Goal: Transaction & Acquisition: Obtain resource

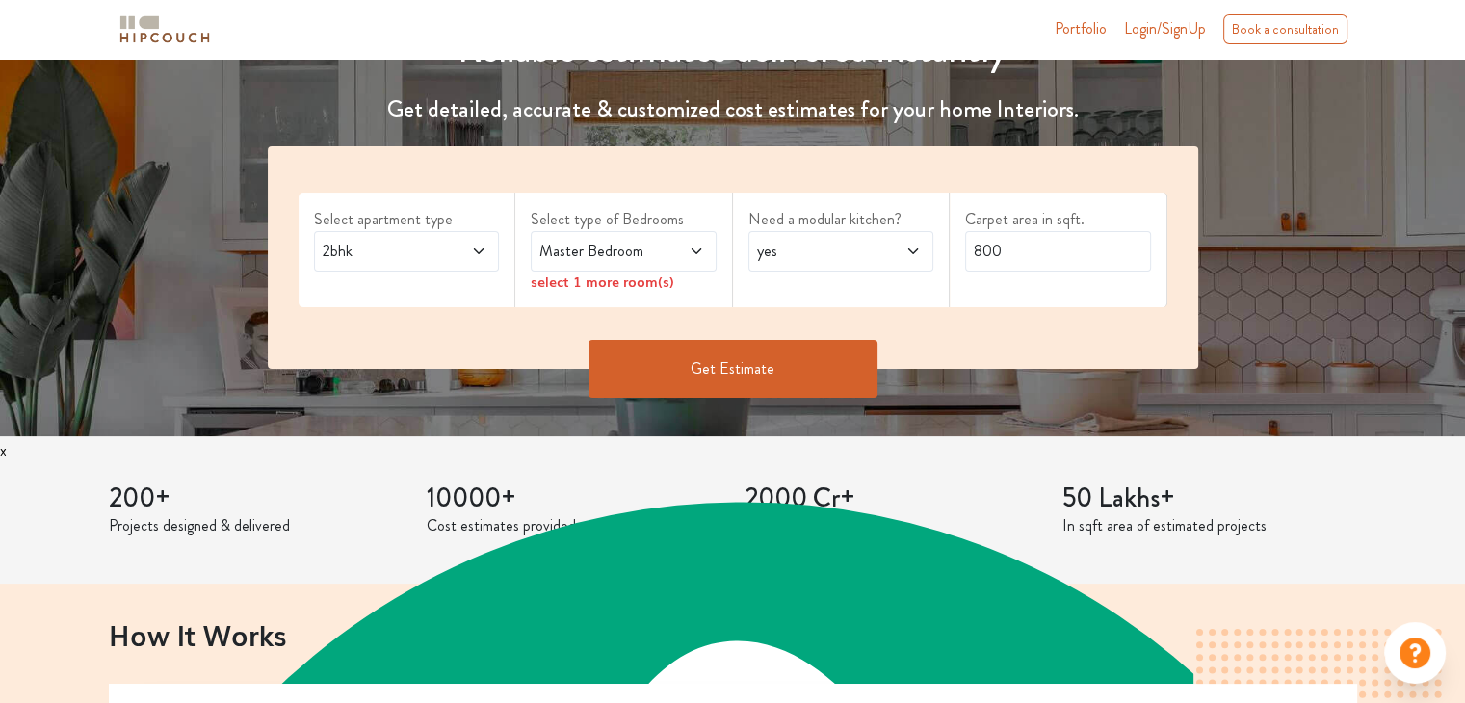
scroll to position [265, 0]
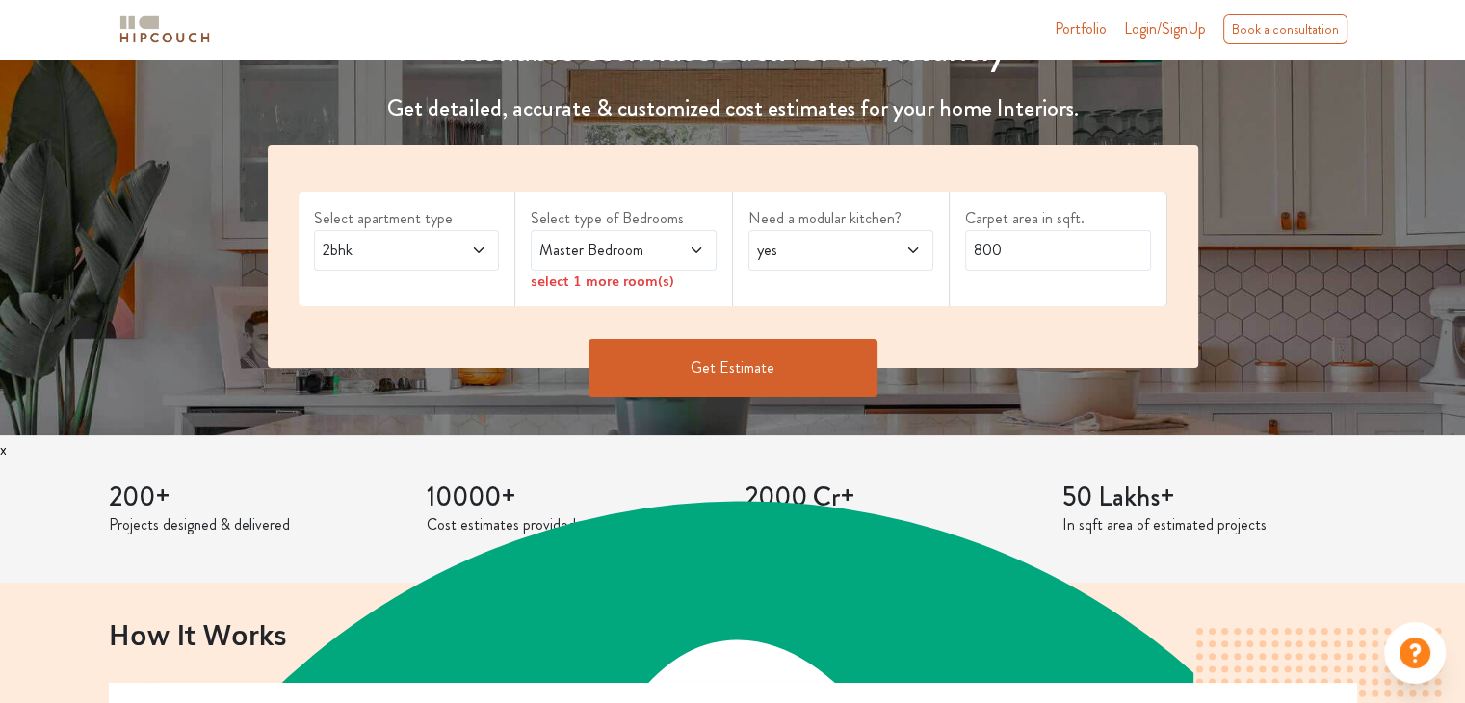
click at [469, 256] on span at bounding box center [465, 250] width 42 height 23
click at [610, 244] on span "Master Bedroom" at bounding box center [598, 250] width 126 height 23
click at [940, 351] on div "Get Estimate" at bounding box center [732, 368] width 953 height 58
click at [816, 361] on button "Get Estimate" at bounding box center [732, 368] width 289 height 58
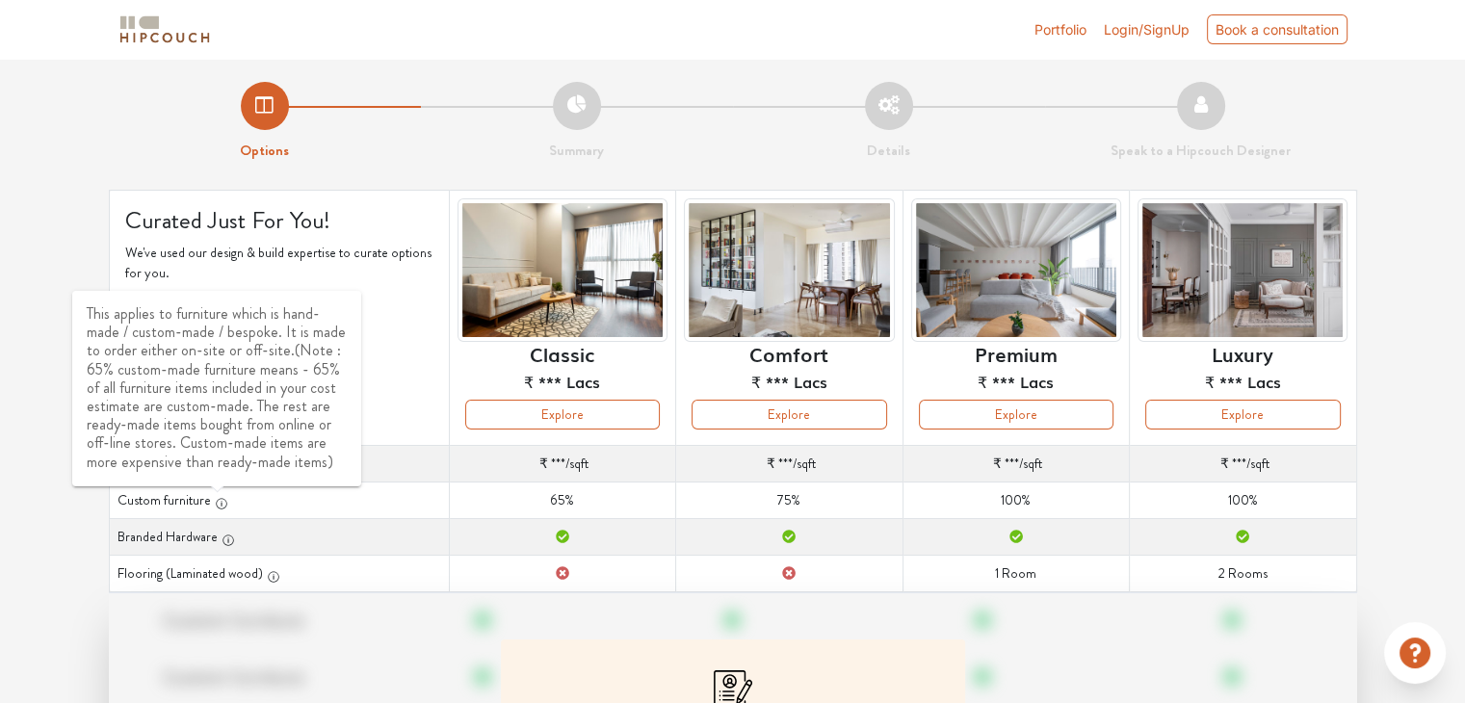
click at [215, 498] on icon "button" at bounding box center [221, 503] width 13 height 13
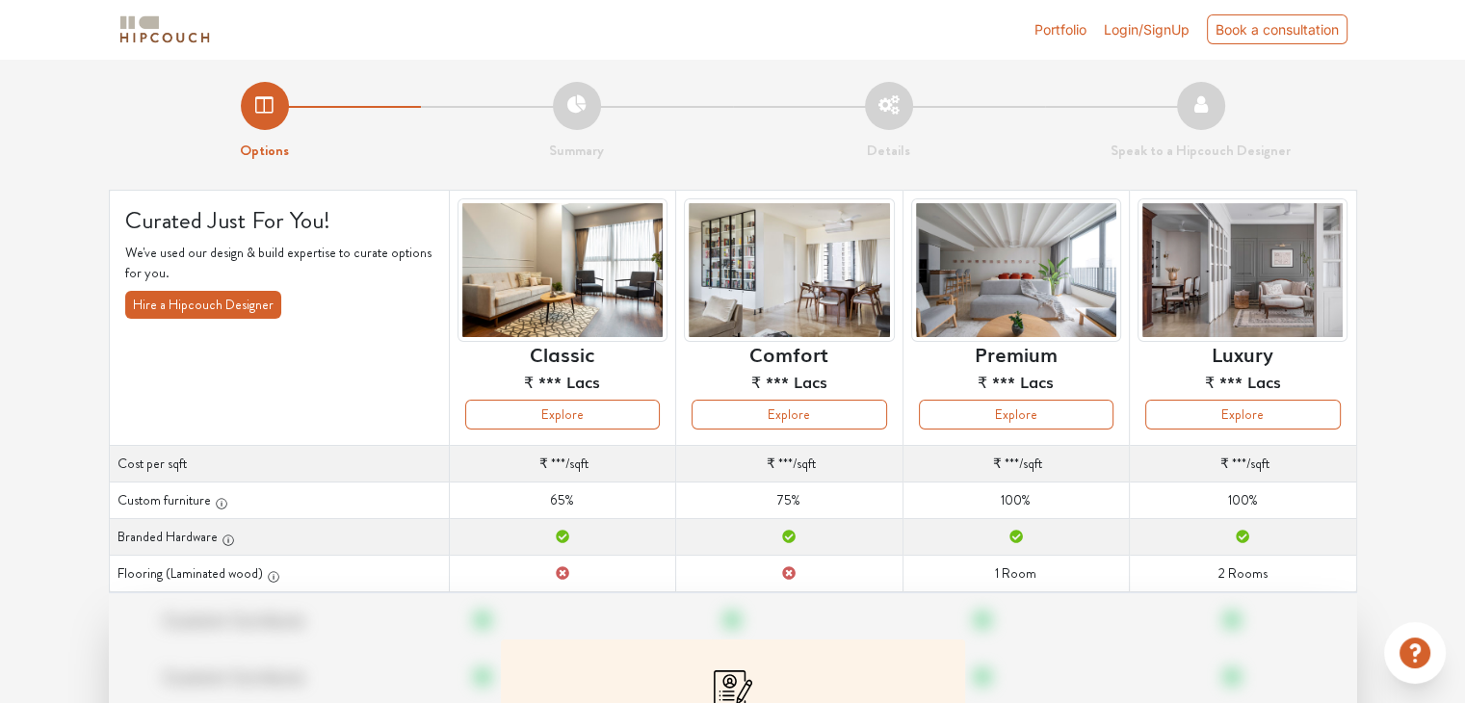
scroll to position [8, 0]
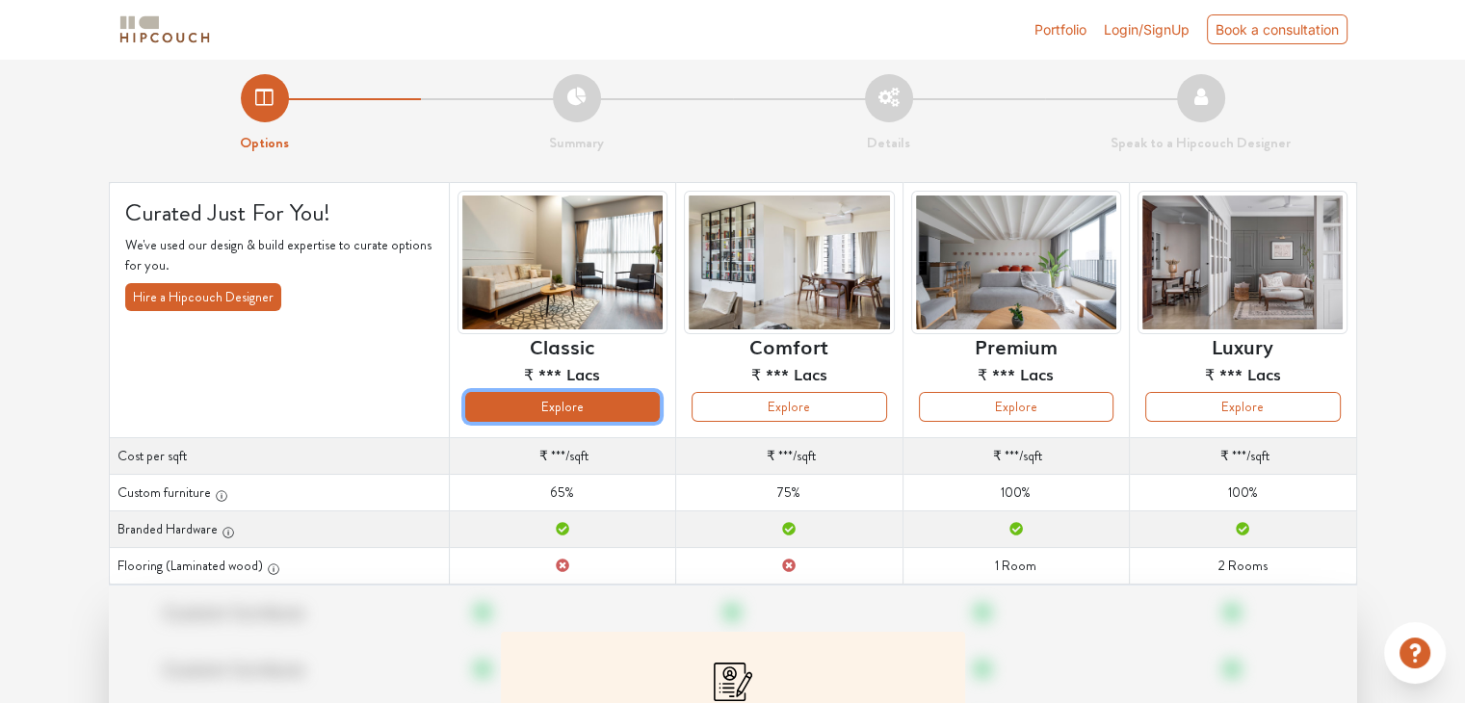
click at [591, 404] on button "Explore" at bounding box center [562, 407] width 195 height 30
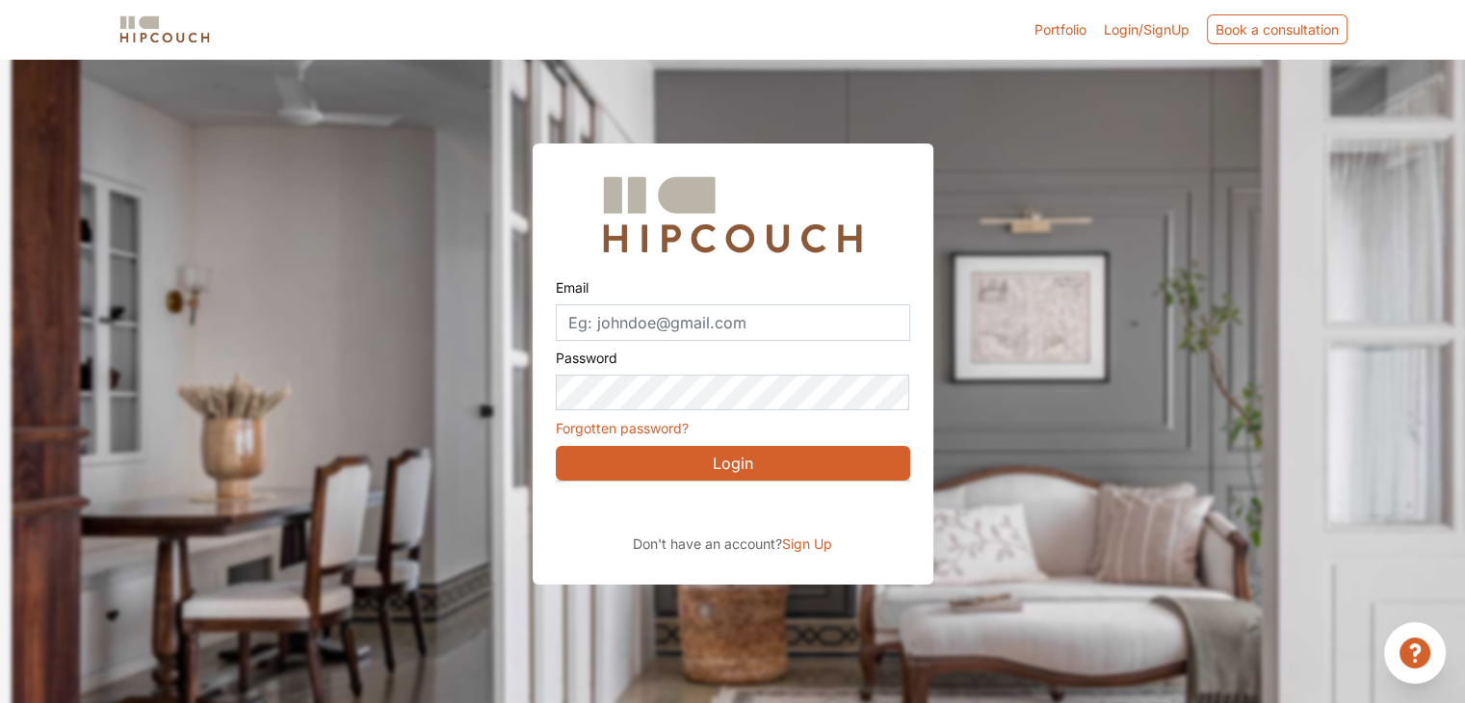
click at [823, 543] on span "Sign Up" at bounding box center [807, 543] width 50 height 16
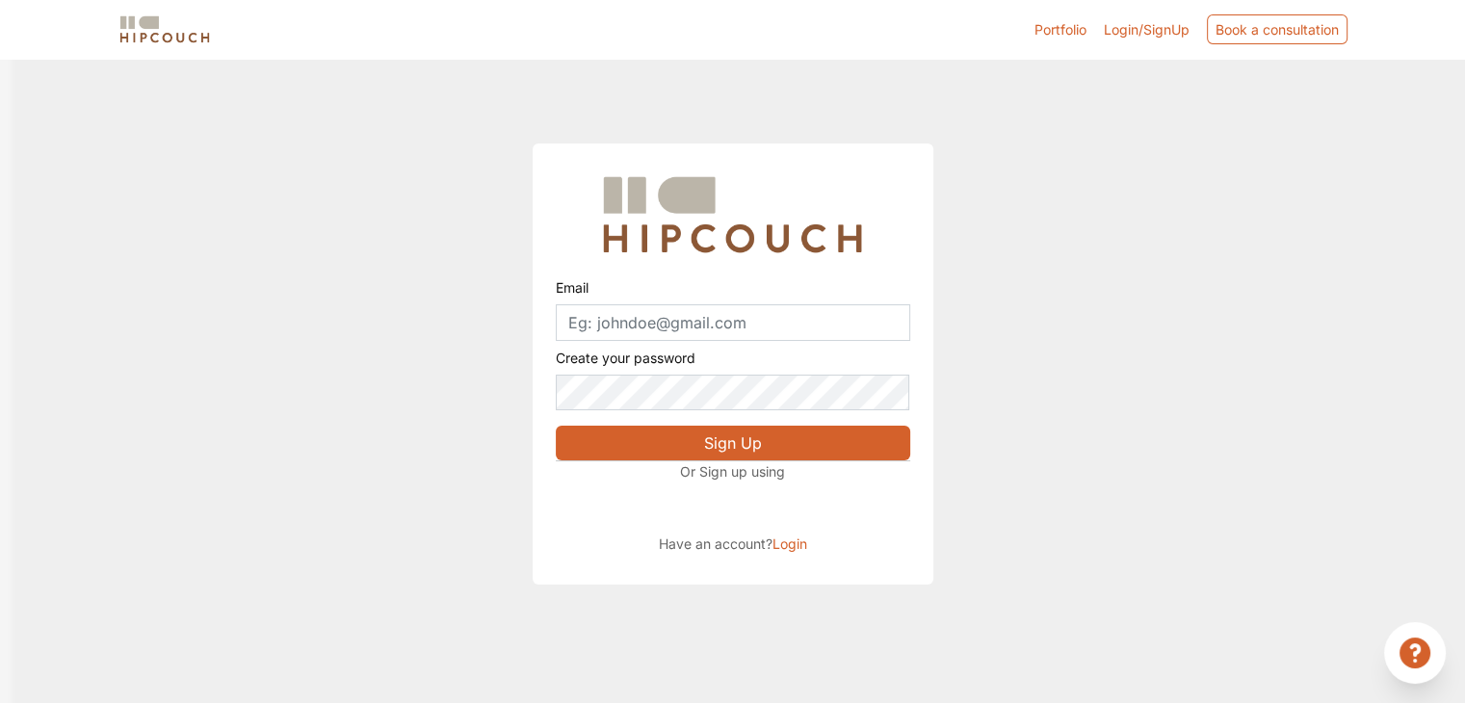
scroll to position [17, 0]
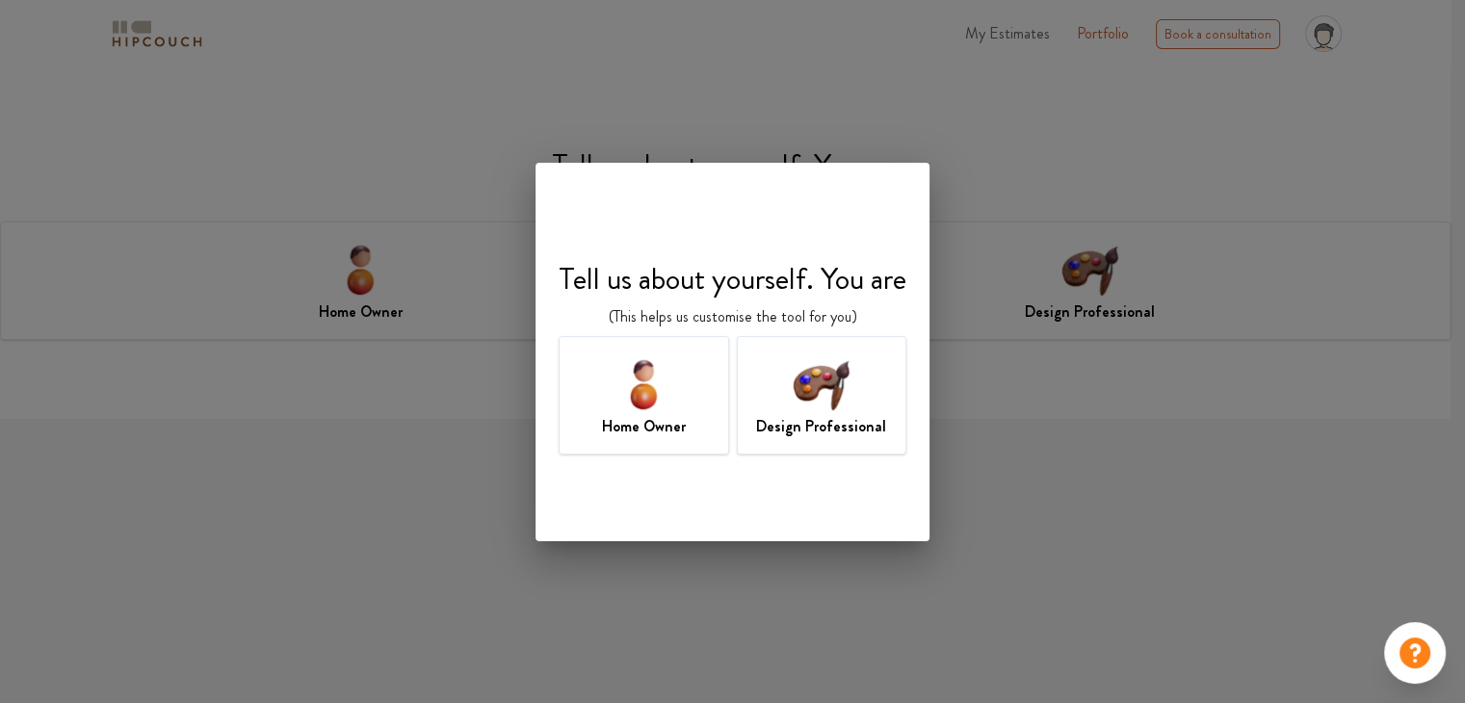
click at [572, 394] on div "Home Owner" at bounding box center [644, 395] width 170 height 118
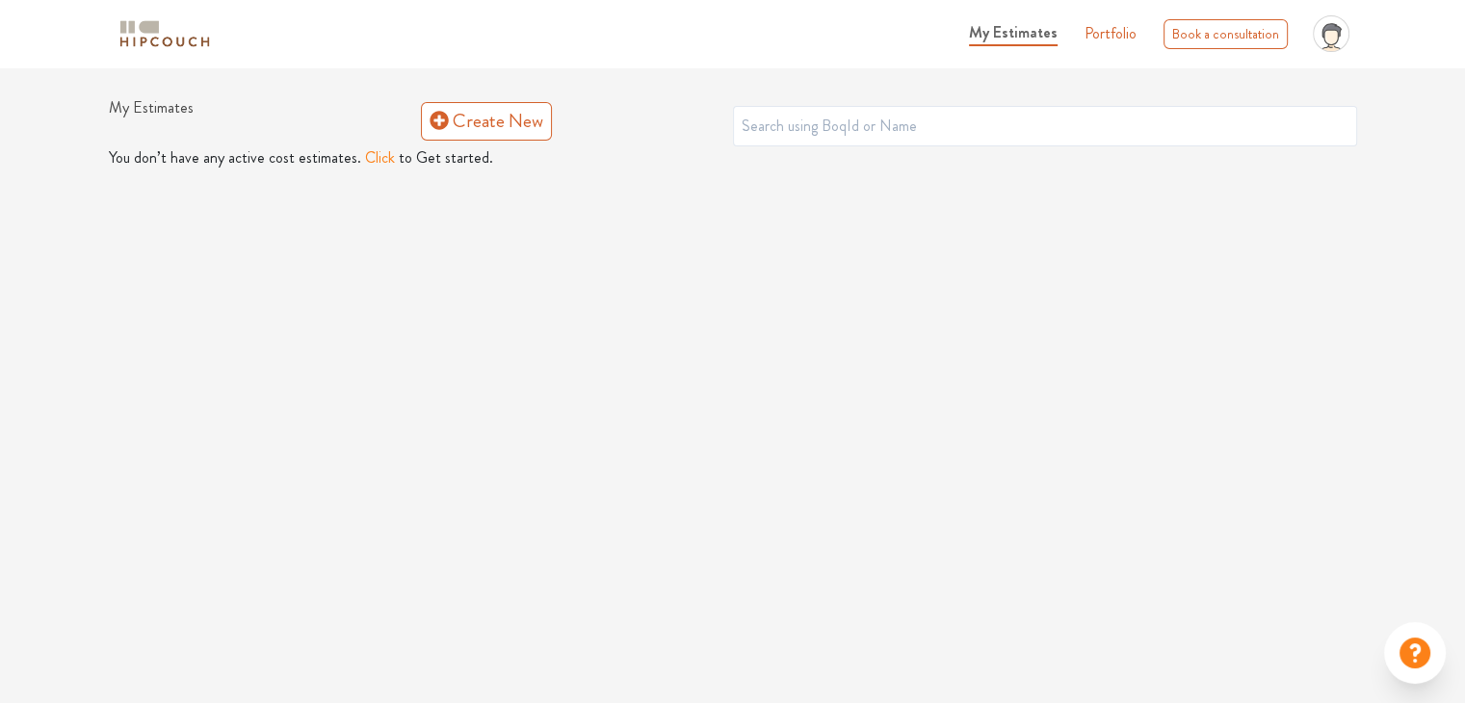
click at [376, 155] on button "Click" at bounding box center [380, 157] width 30 height 23
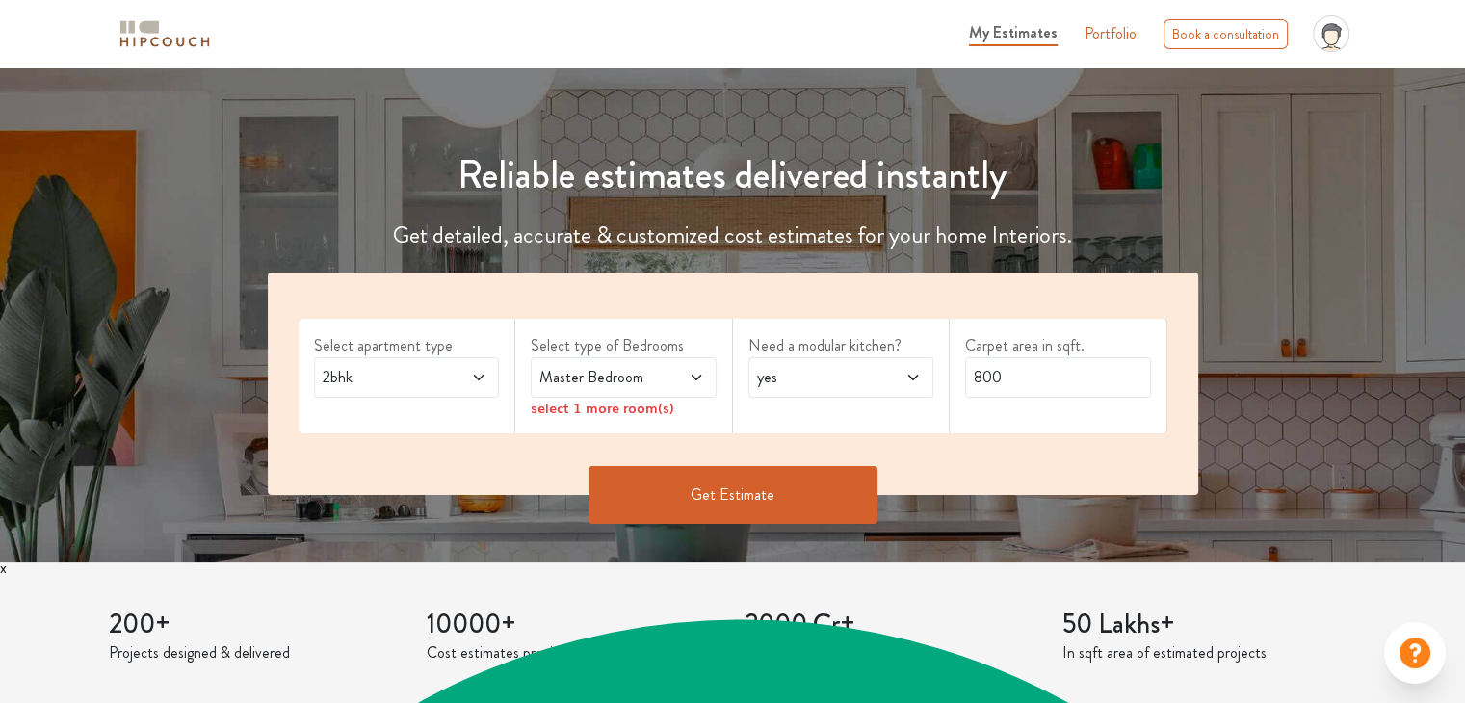
scroll to position [149, 0]
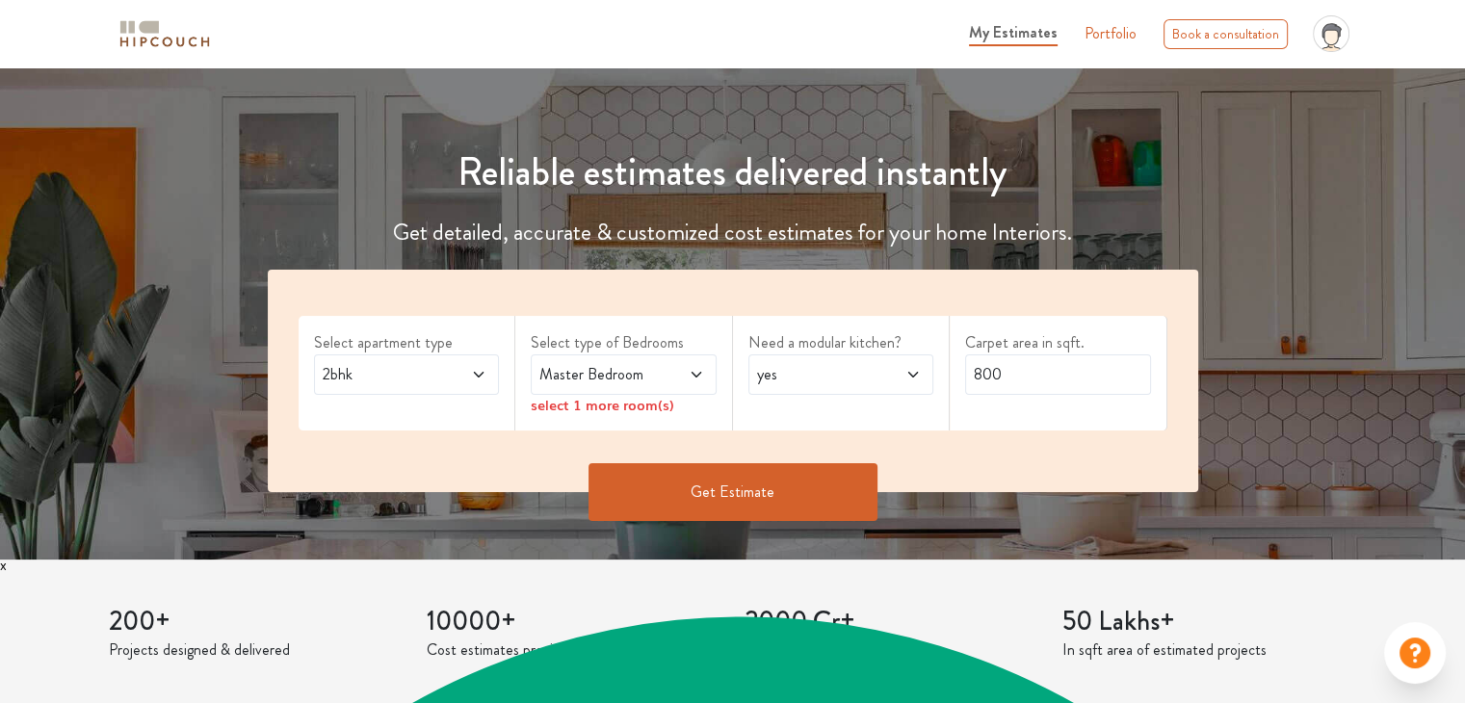
click at [434, 371] on span "2bhk" at bounding box center [382, 374] width 126 height 23
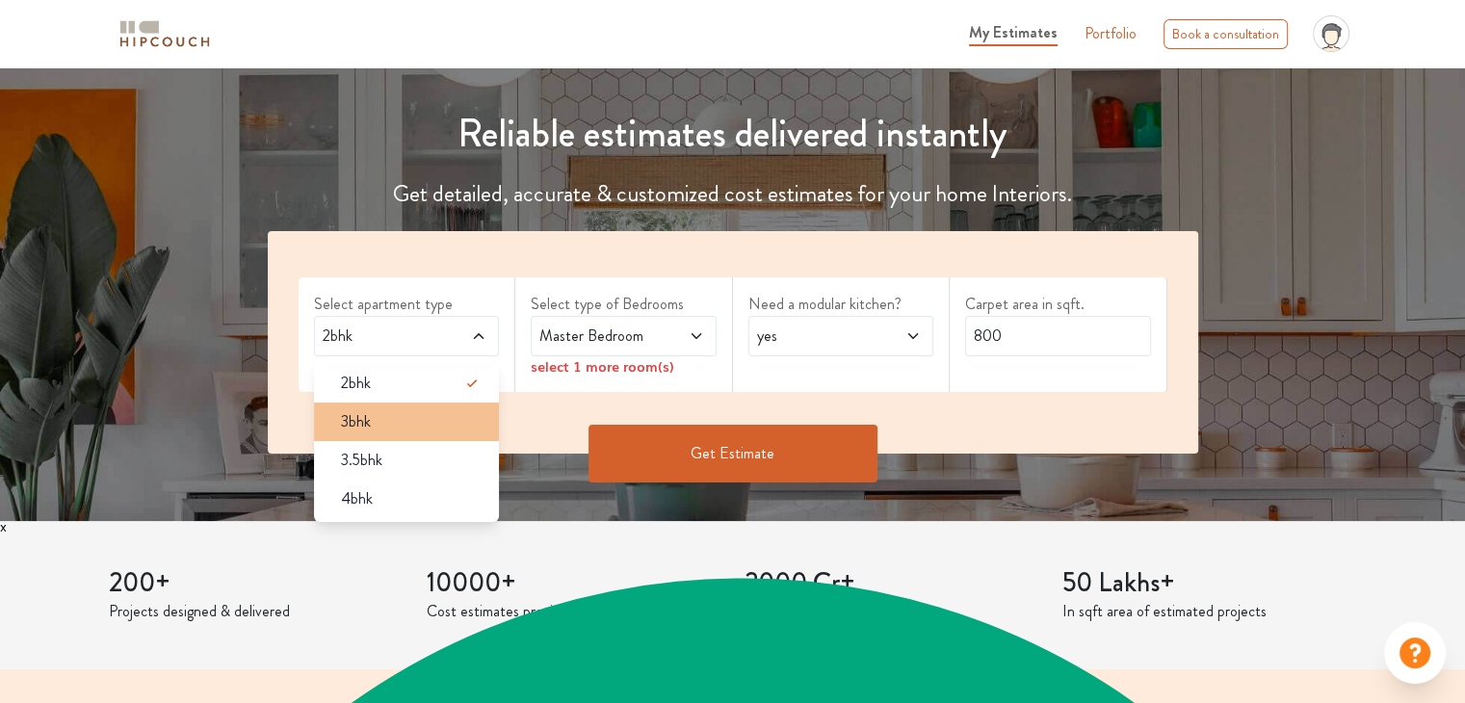
scroll to position [218, 0]
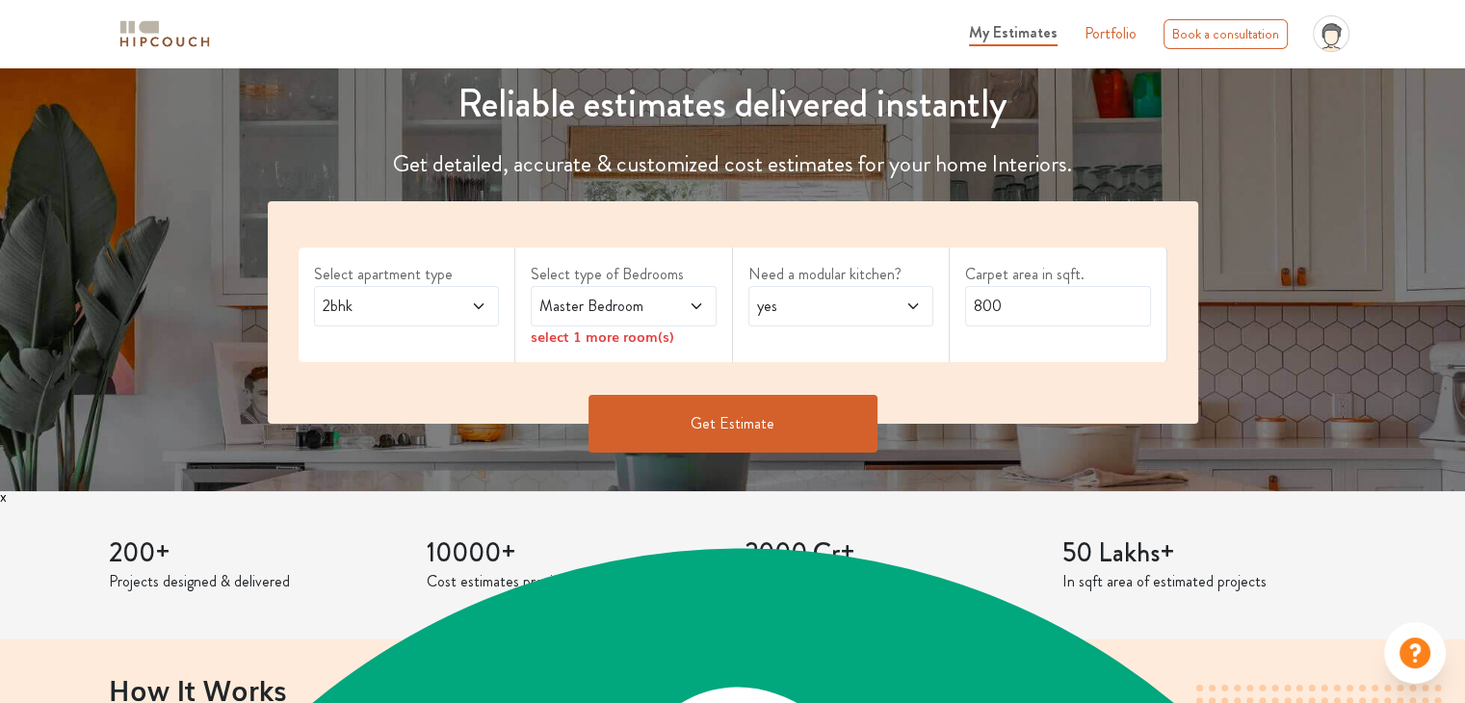
click at [598, 316] on span "Master Bedroom" at bounding box center [598, 306] width 126 height 23
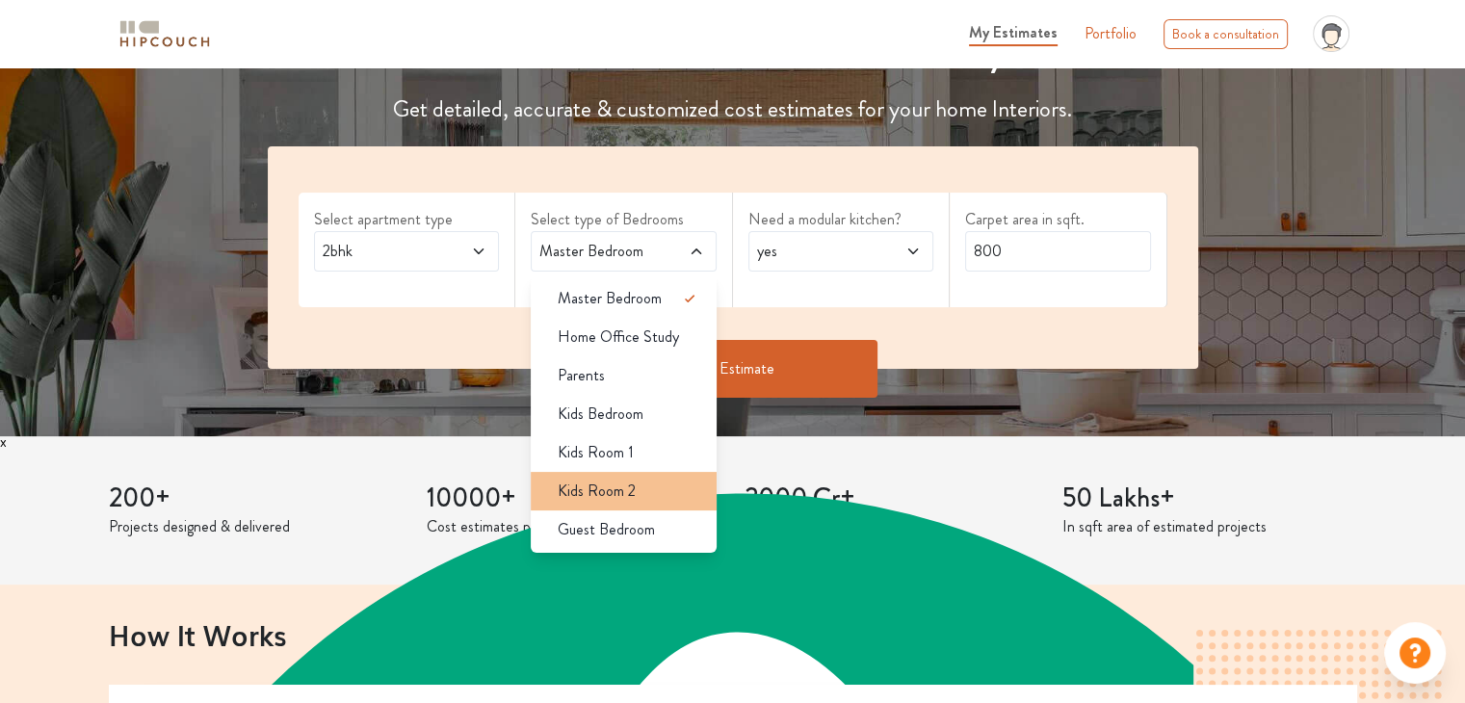
scroll to position [275, 0]
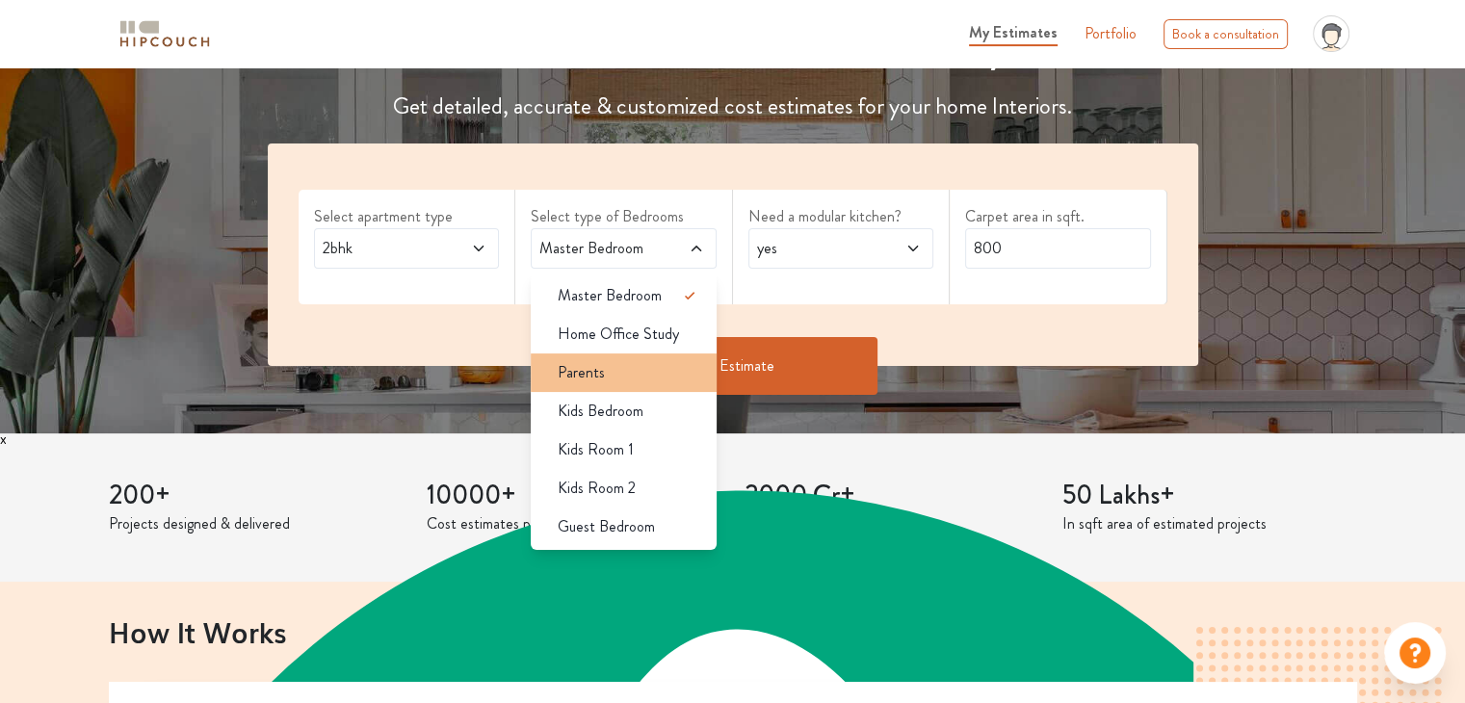
click at [638, 370] on div "Parents" at bounding box center [629, 372] width 174 height 23
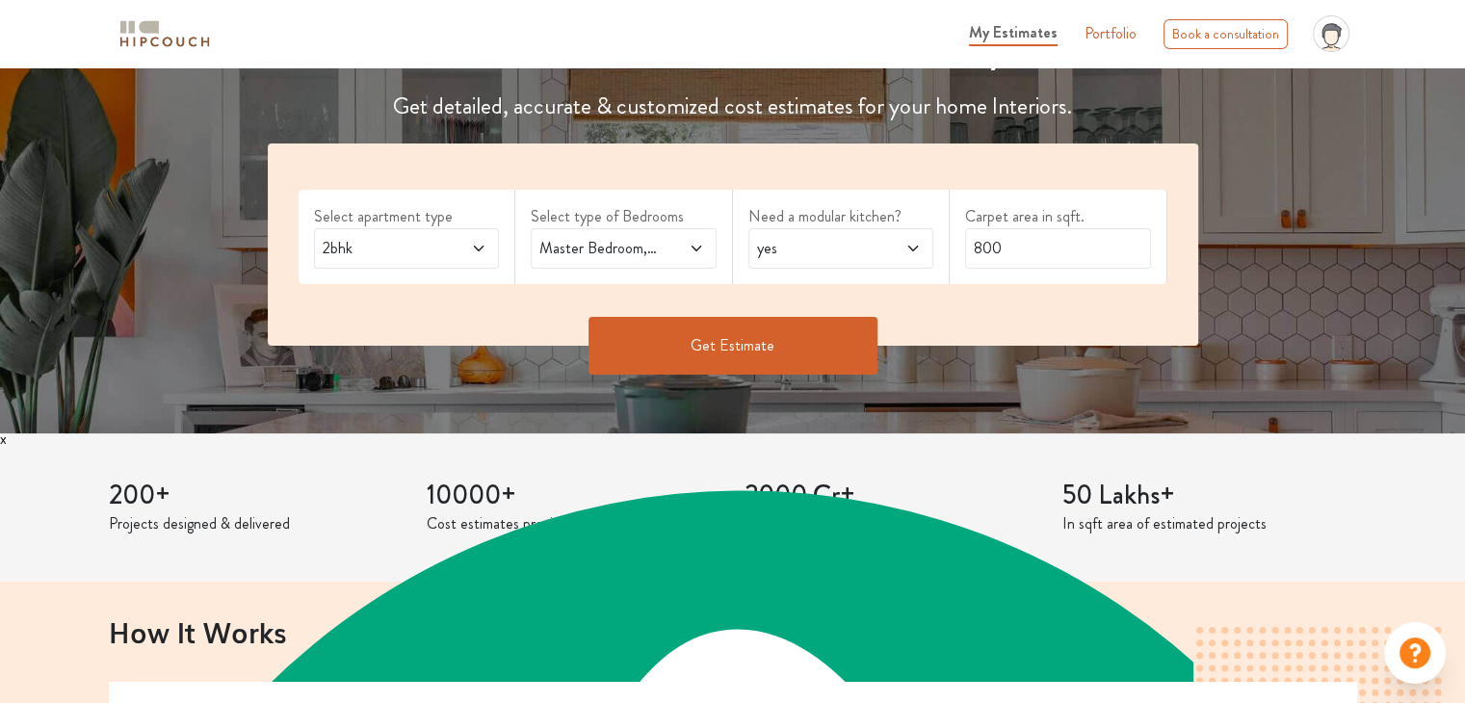
click at [871, 248] on span "yes" at bounding box center [816, 248] width 126 height 23
click at [900, 203] on div "Need a modular kitchen? yes" at bounding box center [842, 237] width 218 height 94
click at [873, 255] on span "yes" at bounding box center [816, 248] width 126 height 23
click at [410, 253] on span "2bhk" at bounding box center [382, 248] width 126 height 23
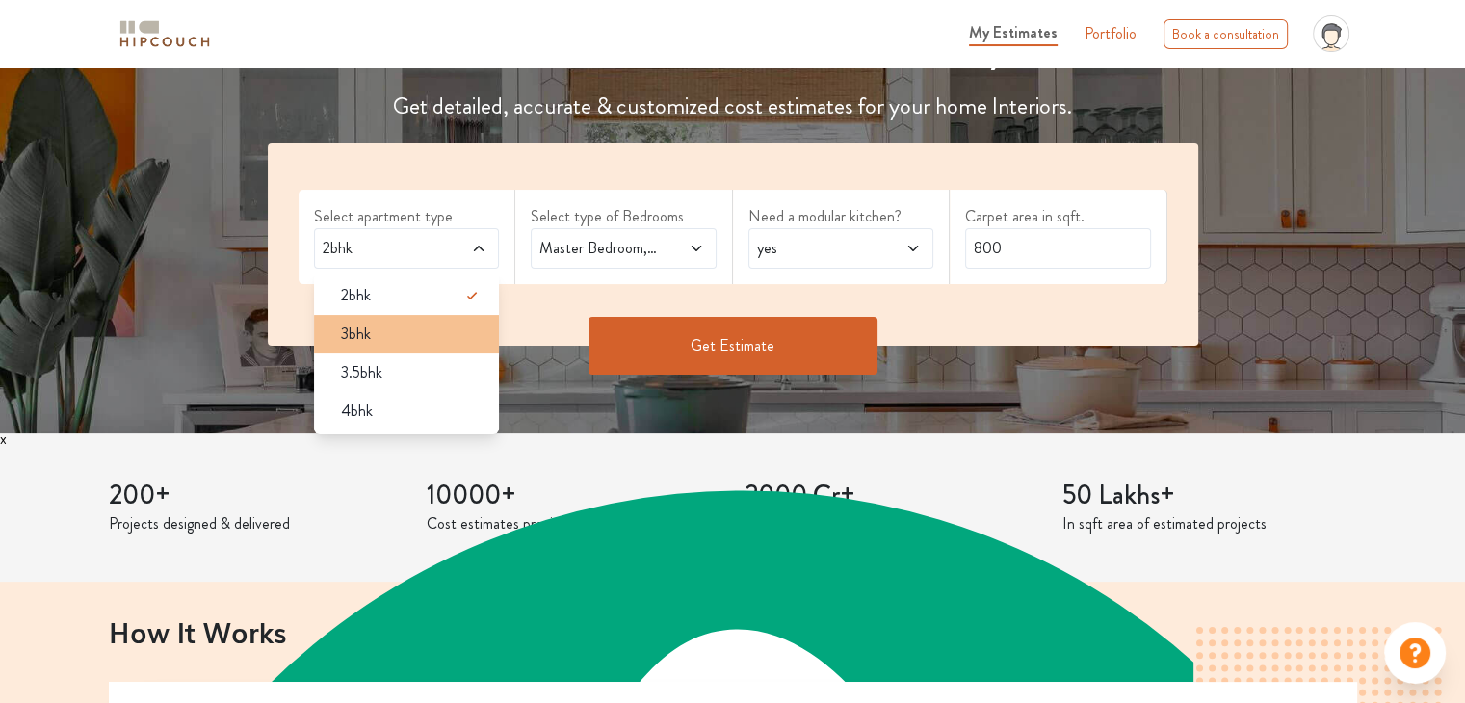
click at [369, 329] on span "3bhk" at bounding box center [356, 334] width 30 height 23
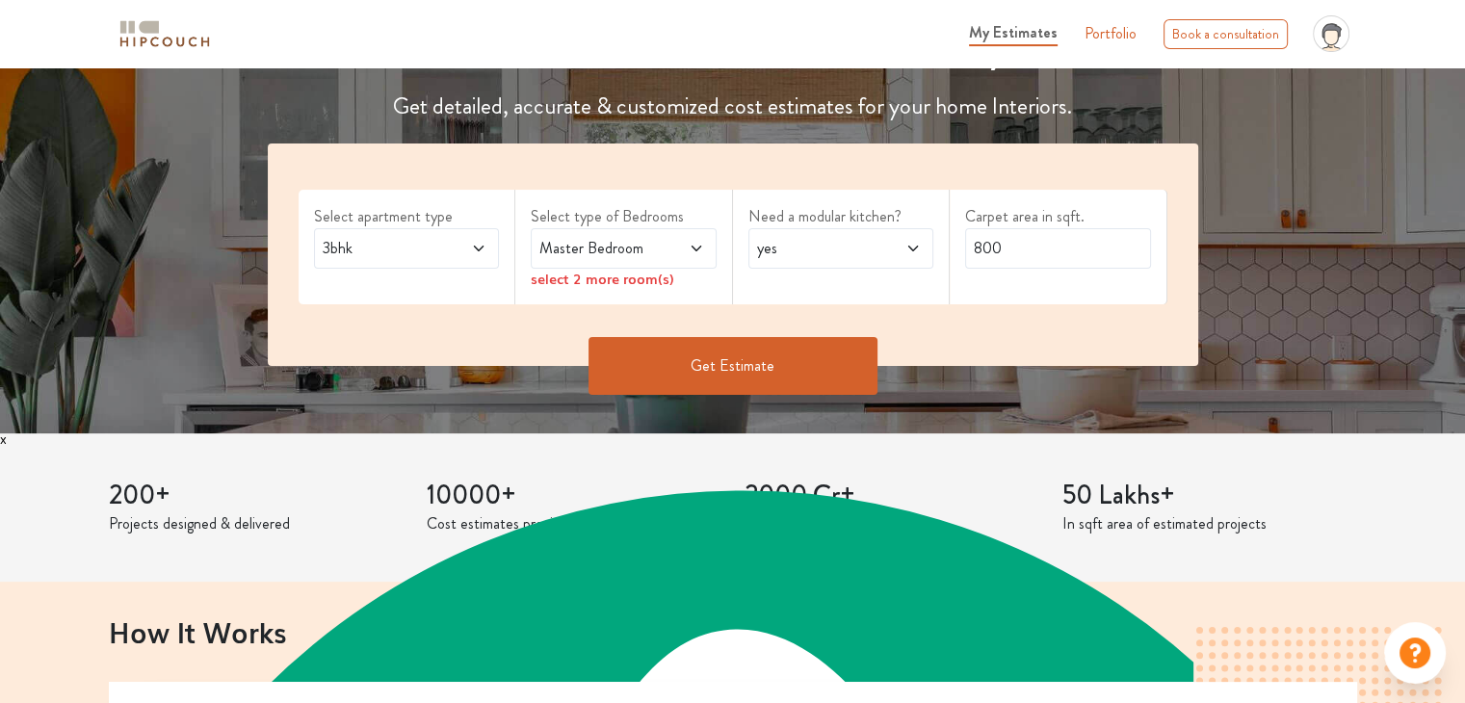
click at [693, 238] on span at bounding box center [683, 248] width 42 height 23
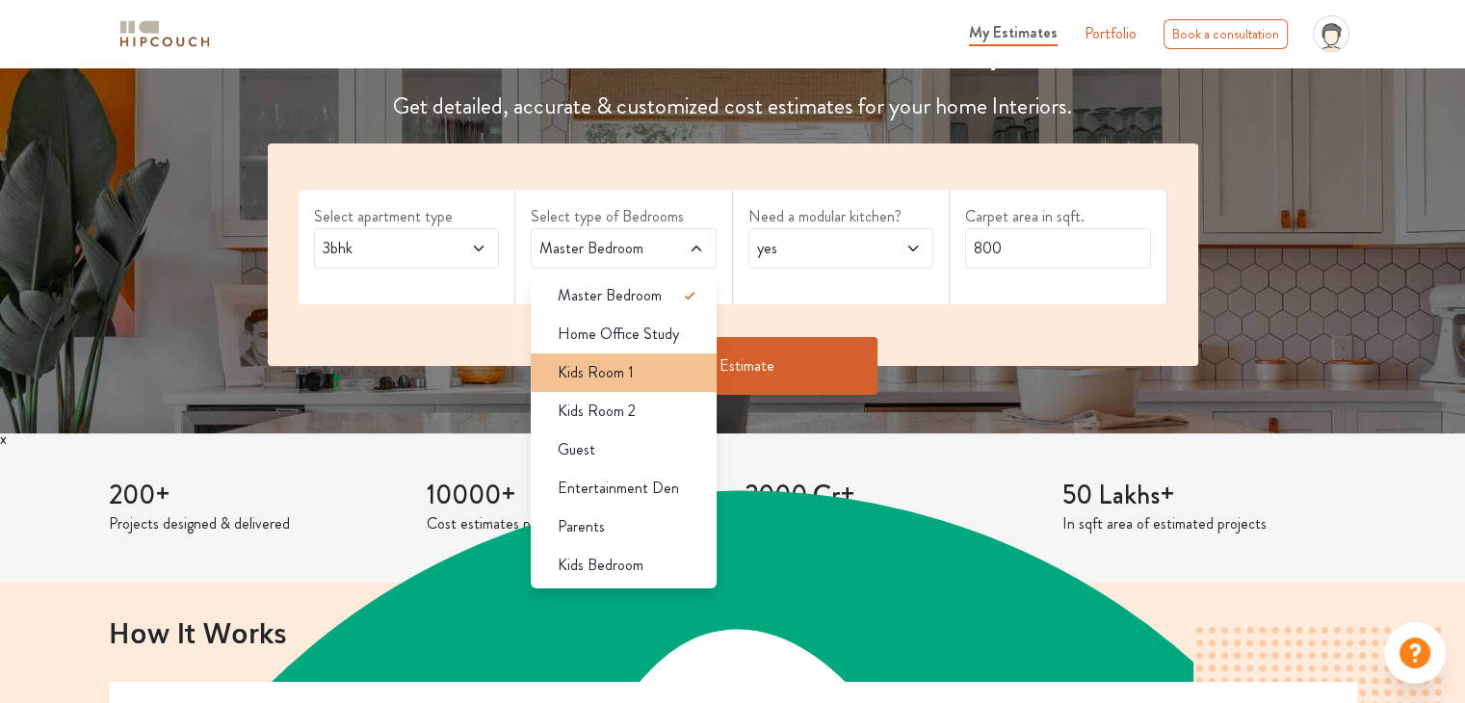
click at [612, 382] on span "Kids Room 1" at bounding box center [596, 372] width 76 height 23
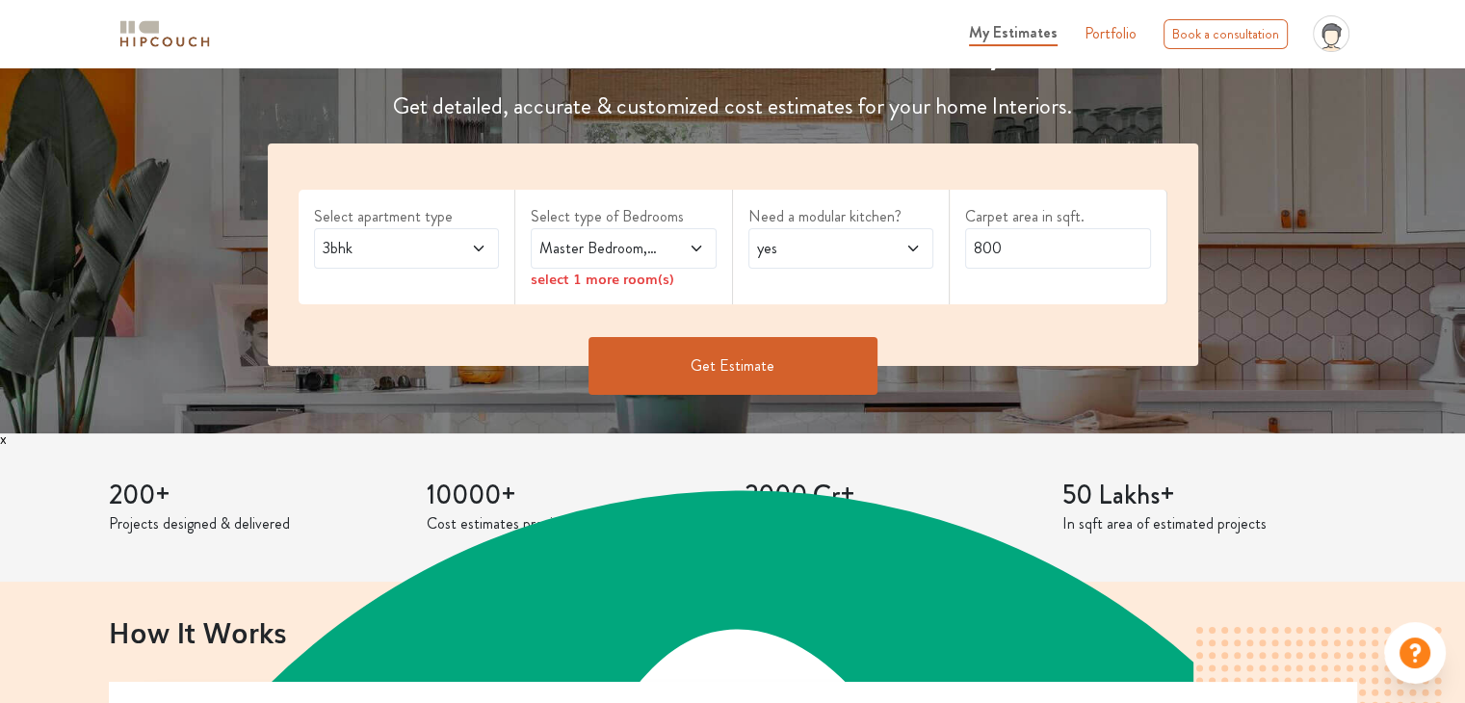
click at [902, 286] on div "Need a modular kitchen? yes" at bounding box center [842, 247] width 218 height 115
click at [1043, 239] on input "800" at bounding box center [1058, 248] width 186 height 40
type input "1800"
click at [689, 249] on icon at bounding box center [696, 248] width 15 height 15
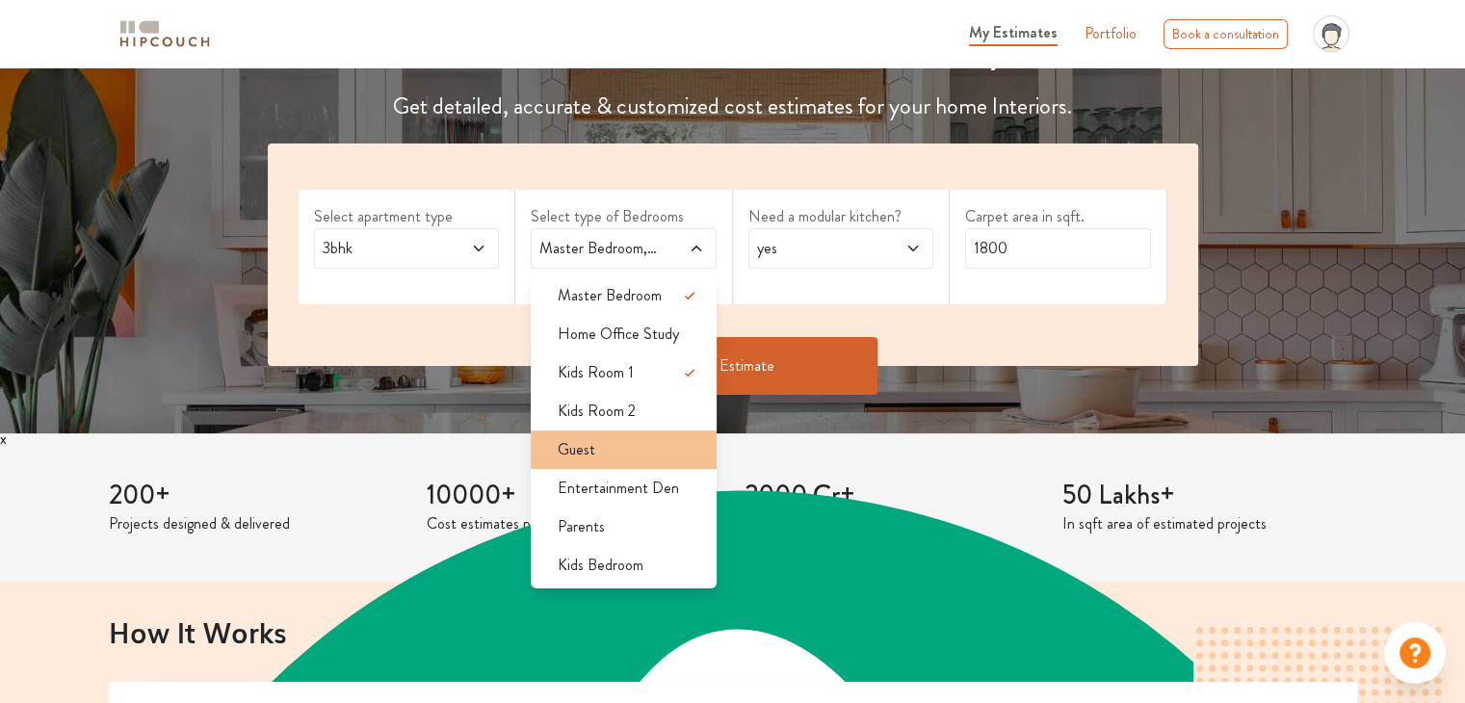
click at [593, 466] on li "Guest" at bounding box center [624, 449] width 186 height 39
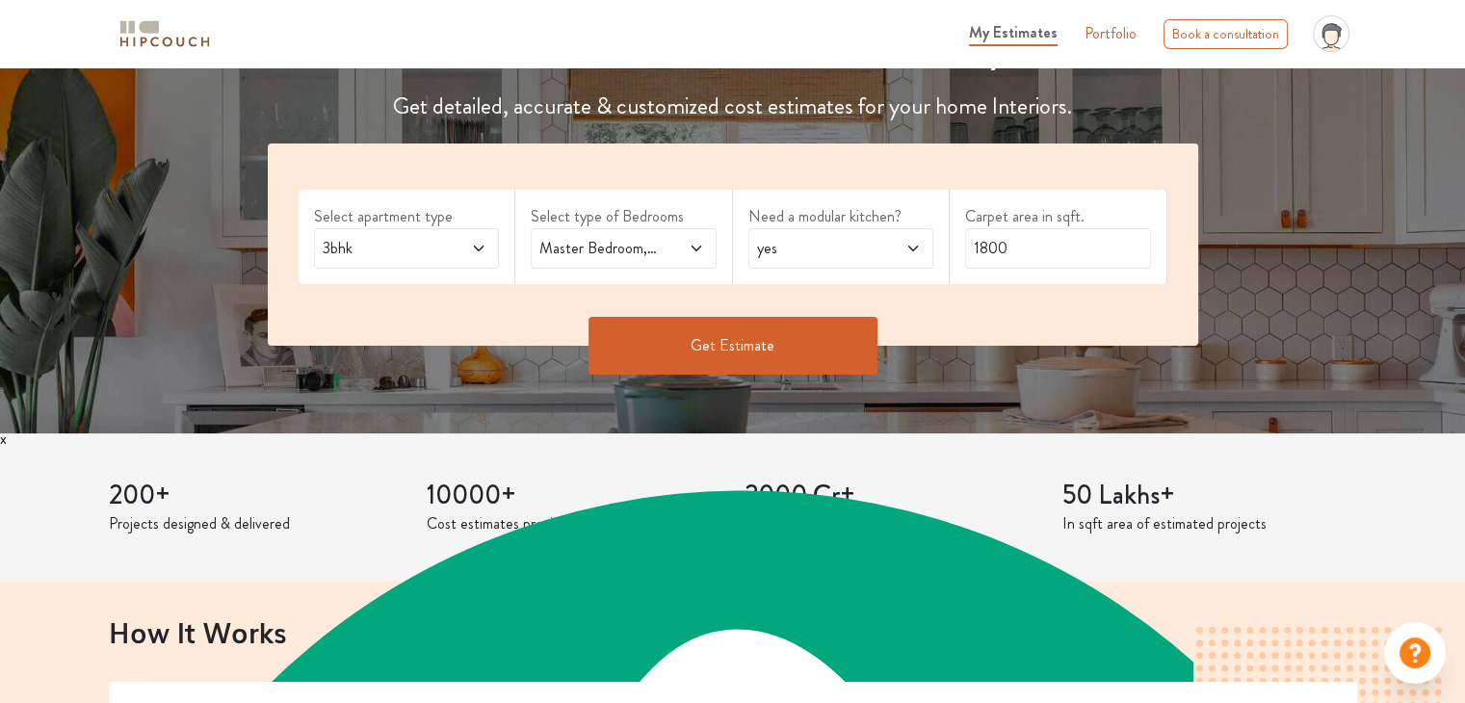
click at [753, 339] on button "Get Estimate" at bounding box center [732, 346] width 289 height 58
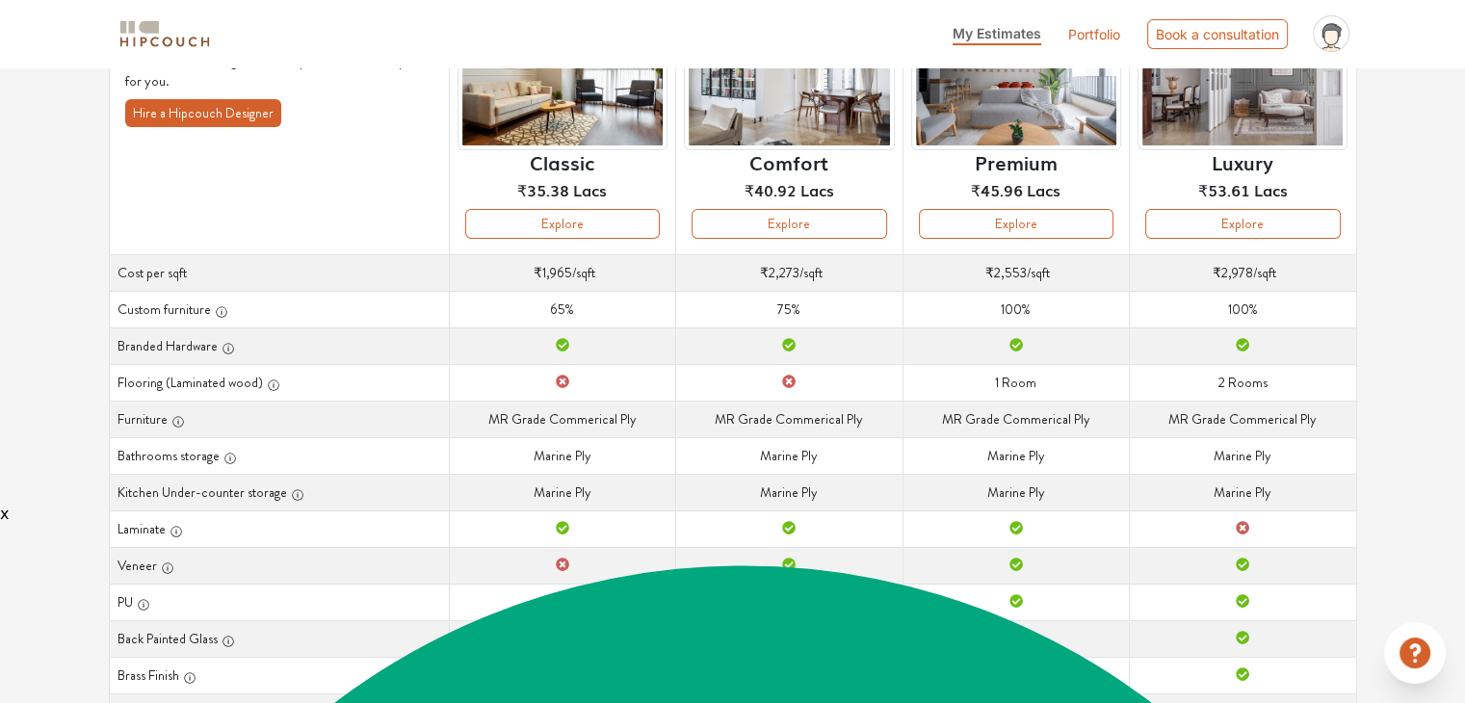
scroll to position [203, 0]
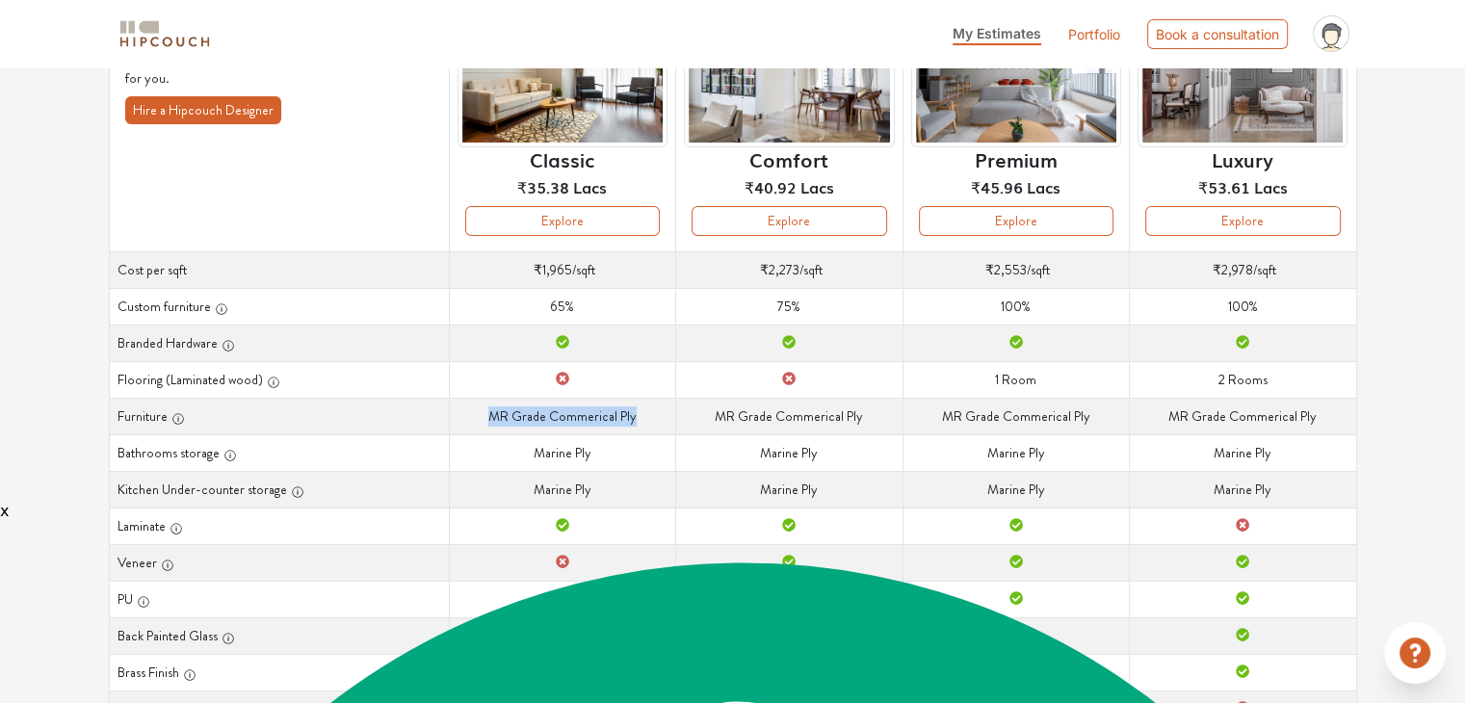
drag, startPoint x: 489, startPoint y: 416, endPoint x: 657, endPoint y: 404, distance: 168.0
click at [657, 404] on td "Furniture MR [PERSON_NAME] Commerical Ply" at bounding box center [562, 416] width 226 height 37
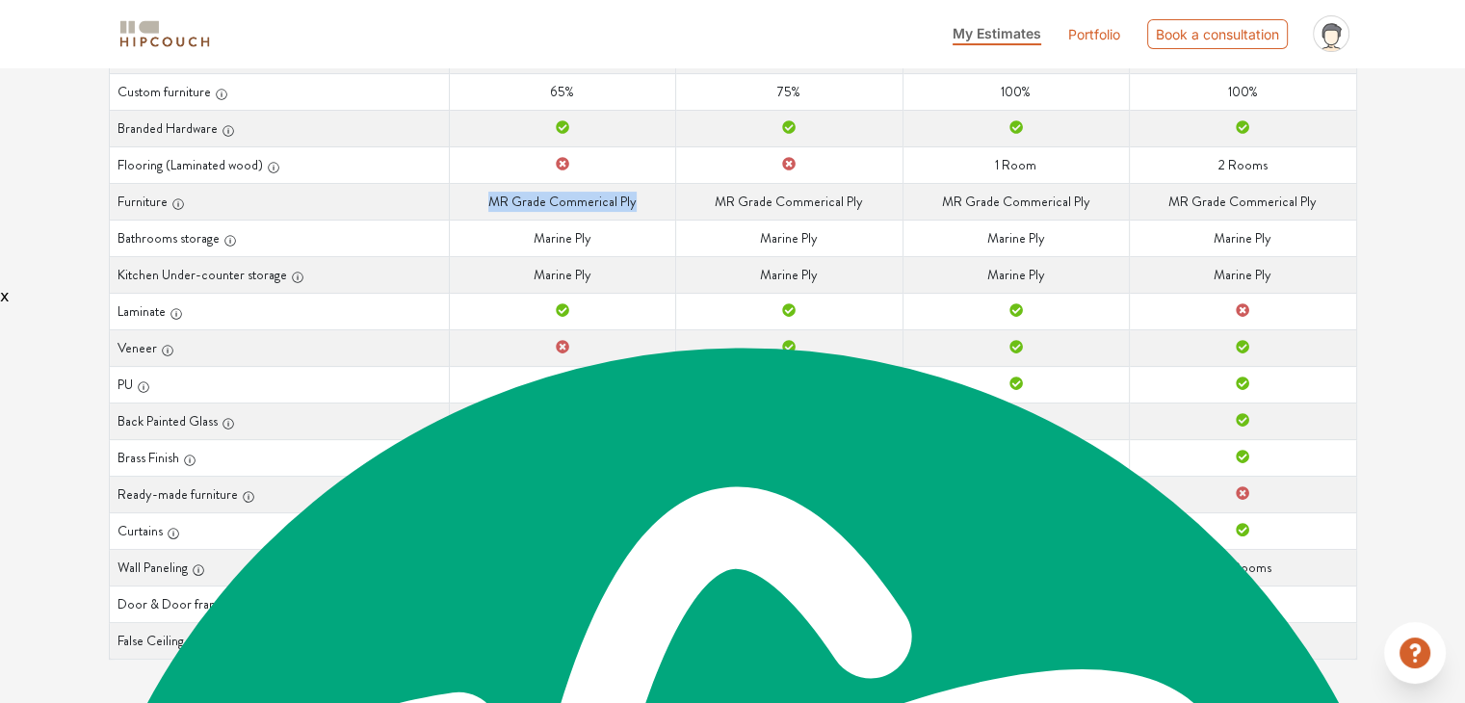
scroll to position [0, 0]
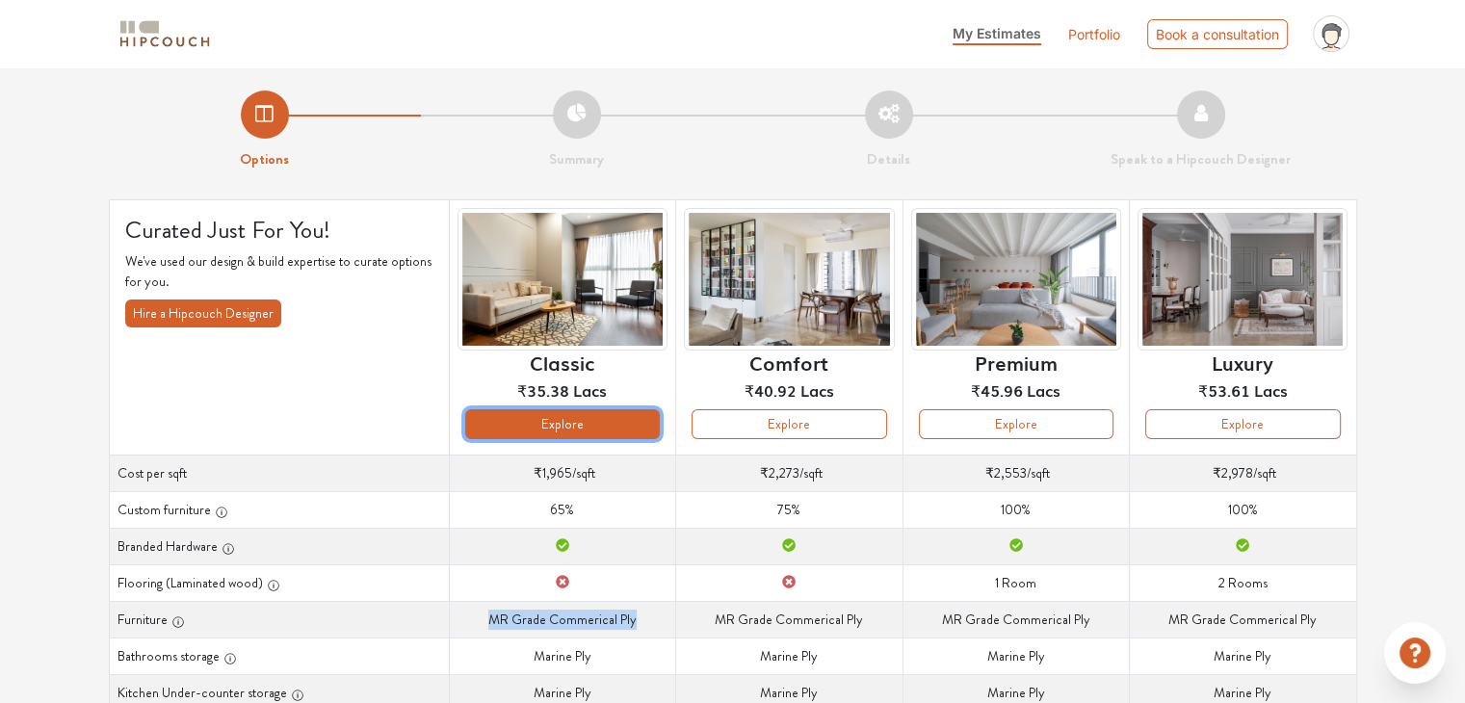
click at [578, 423] on button "Explore" at bounding box center [562, 424] width 195 height 30
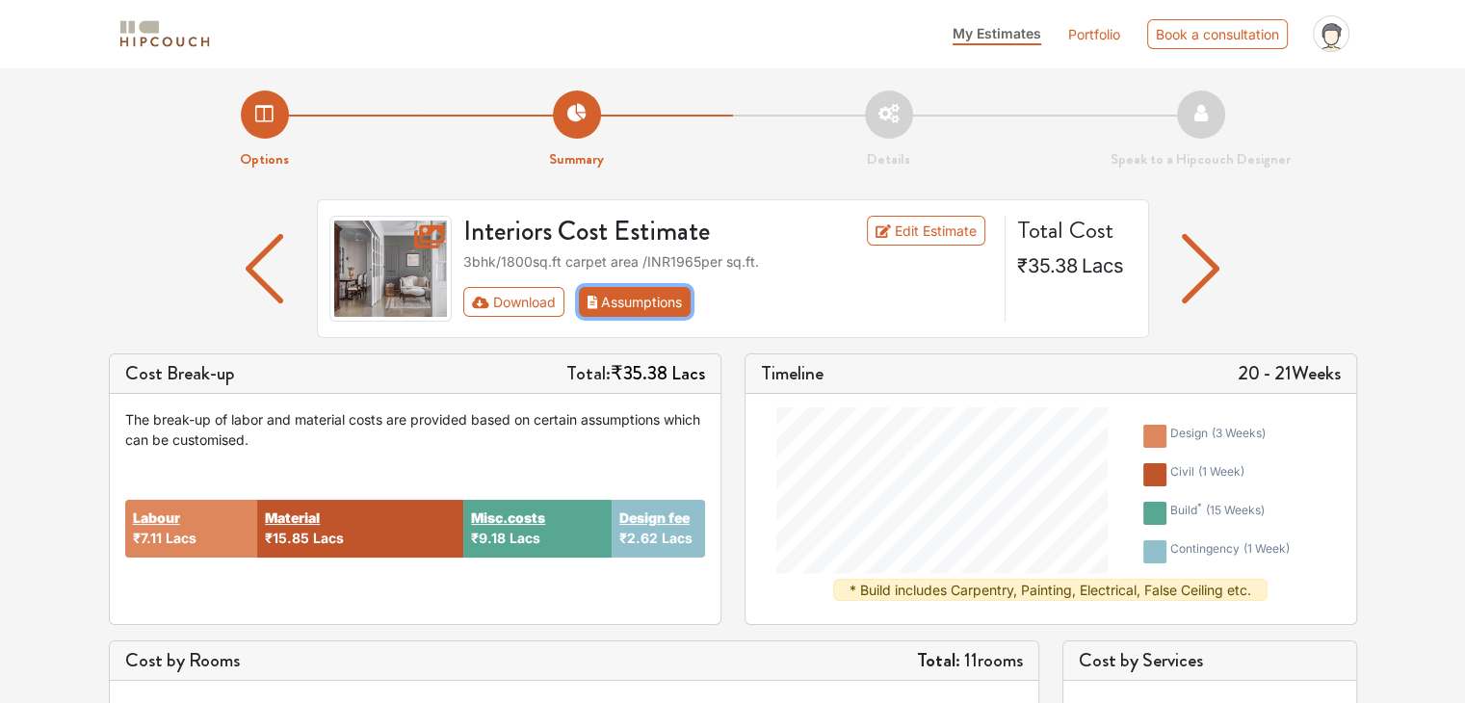
click at [633, 301] on button "Assumptions" at bounding box center [635, 302] width 113 height 30
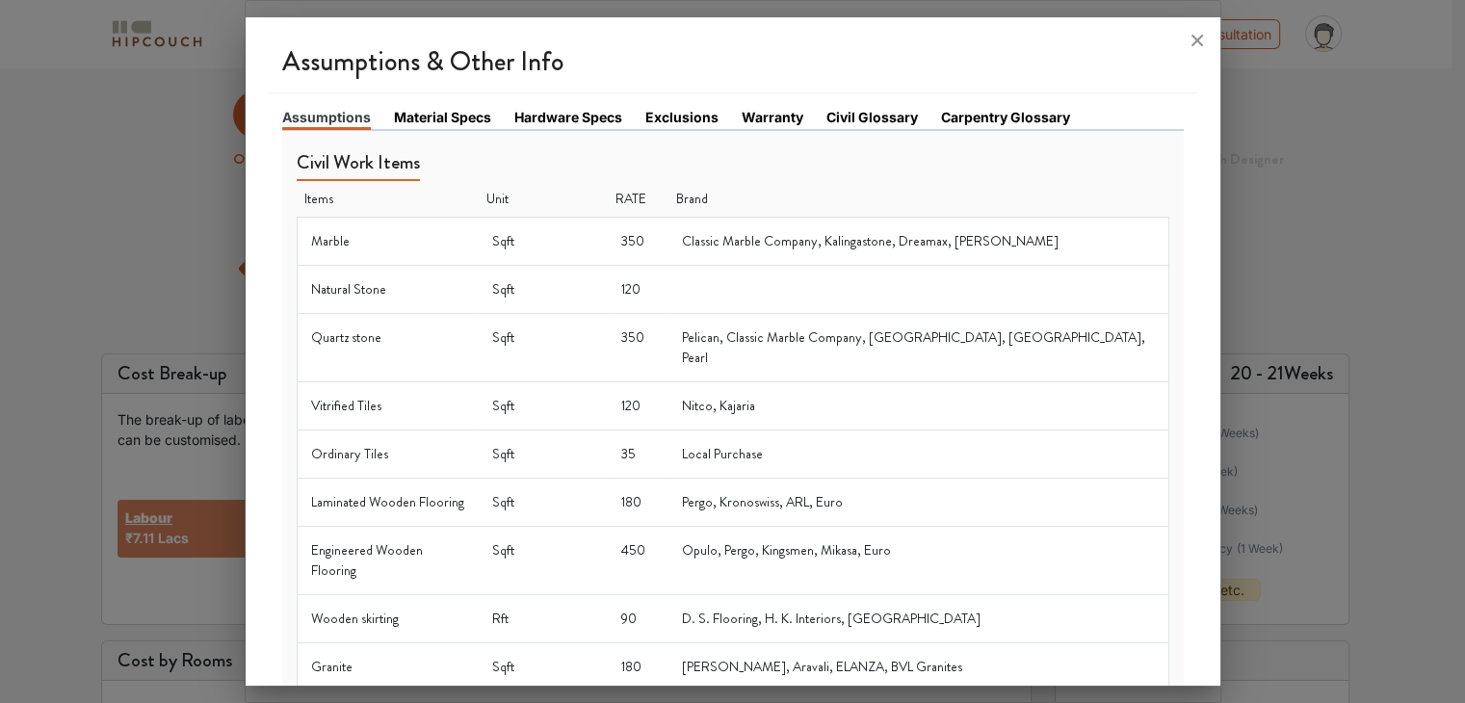
click at [455, 112] on link "Material Specs" at bounding box center [442, 117] width 97 height 20
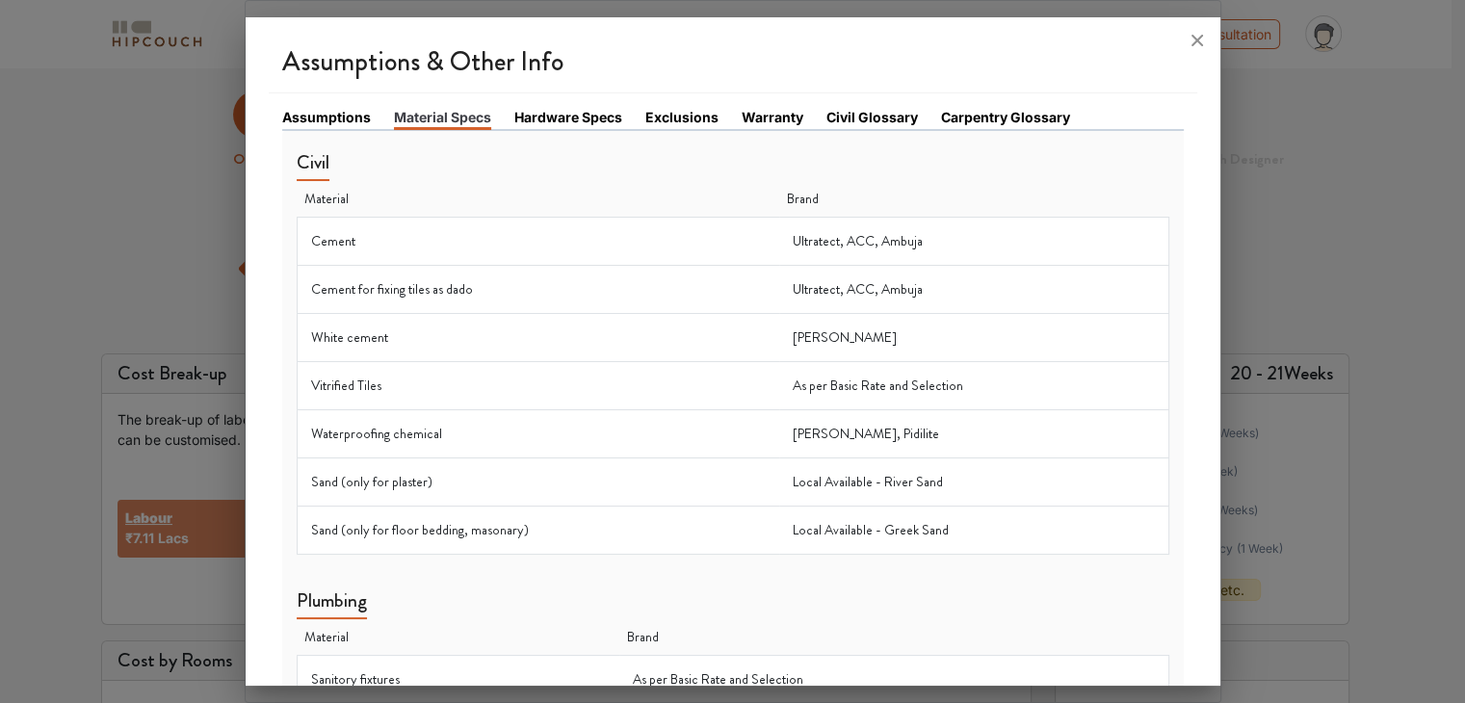
click at [1052, 108] on link "Carpentry Glossary" at bounding box center [1005, 117] width 129 height 20
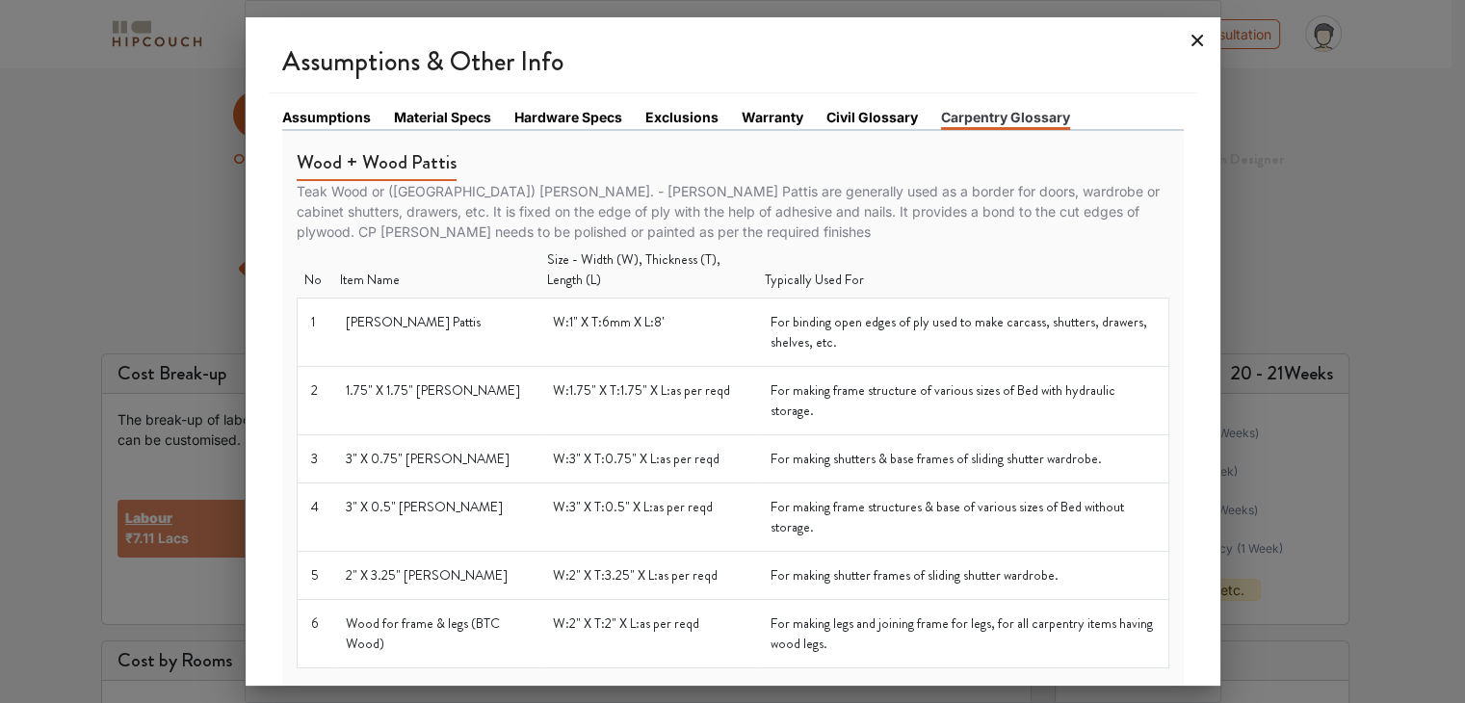
click at [1193, 42] on icon at bounding box center [1197, 41] width 12 height 12
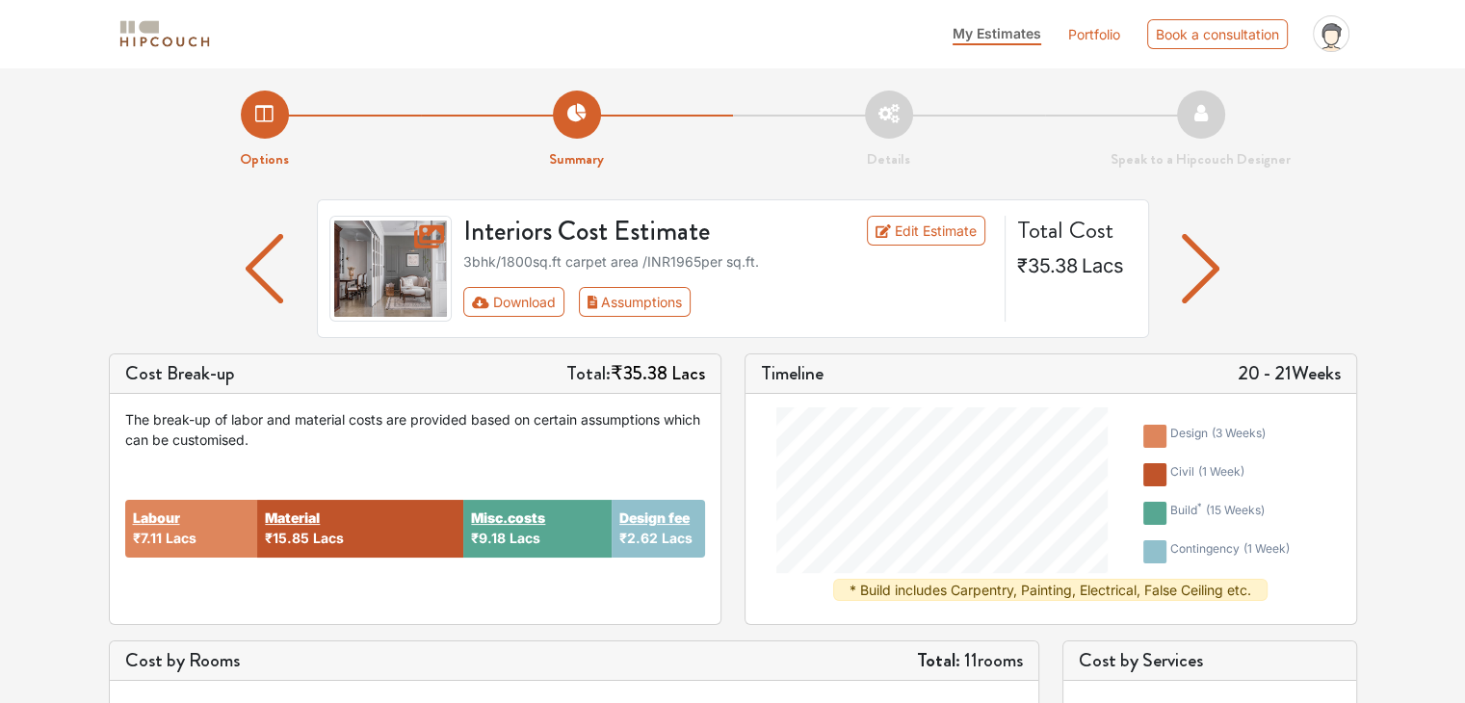
click at [1198, 274] on img "button" at bounding box center [1201, 268] width 38 height 69
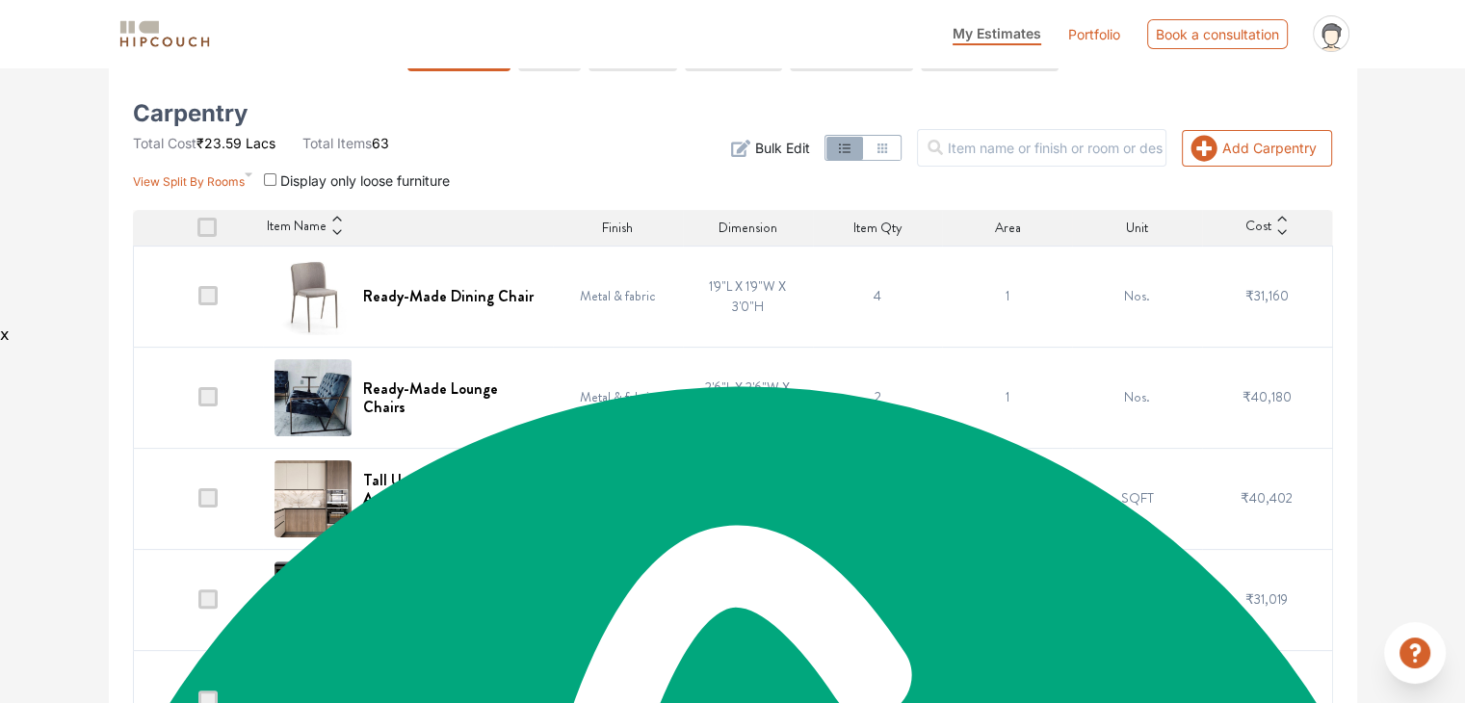
scroll to position [380, 0]
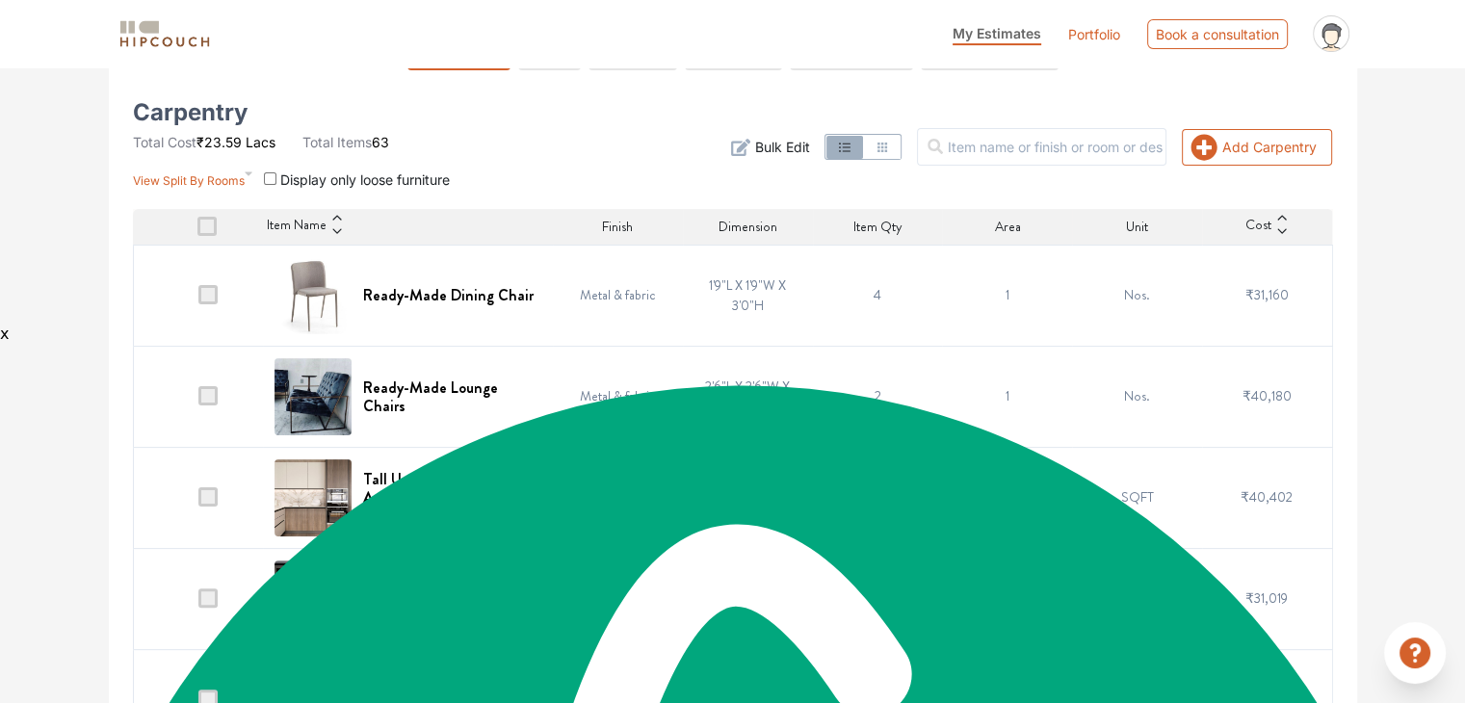
click at [324, 389] on img at bounding box center [312, 396] width 77 height 77
click at [397, 383] on h6 "Ready-Made Lounge Chairs" at bounding box center [452, 396] width 178 height 37
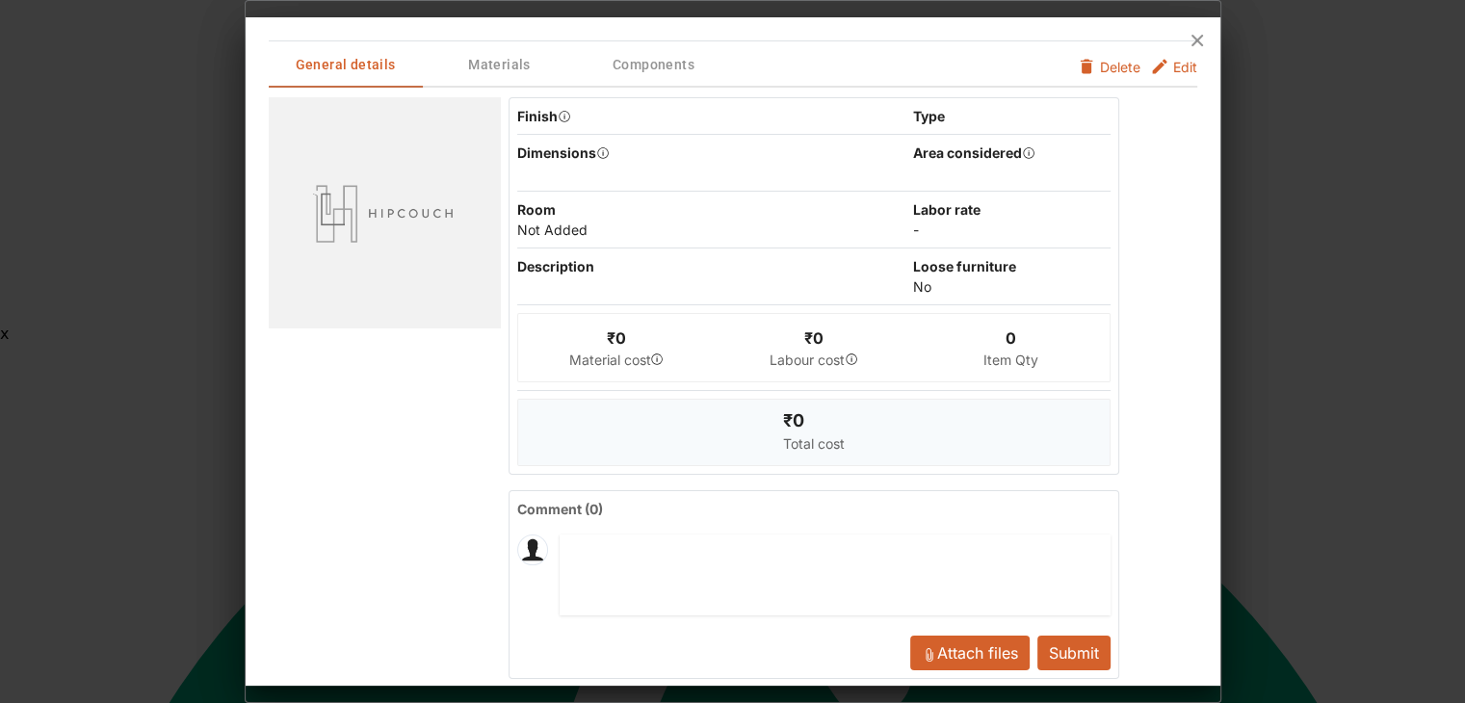
scroll to position [0, 0]
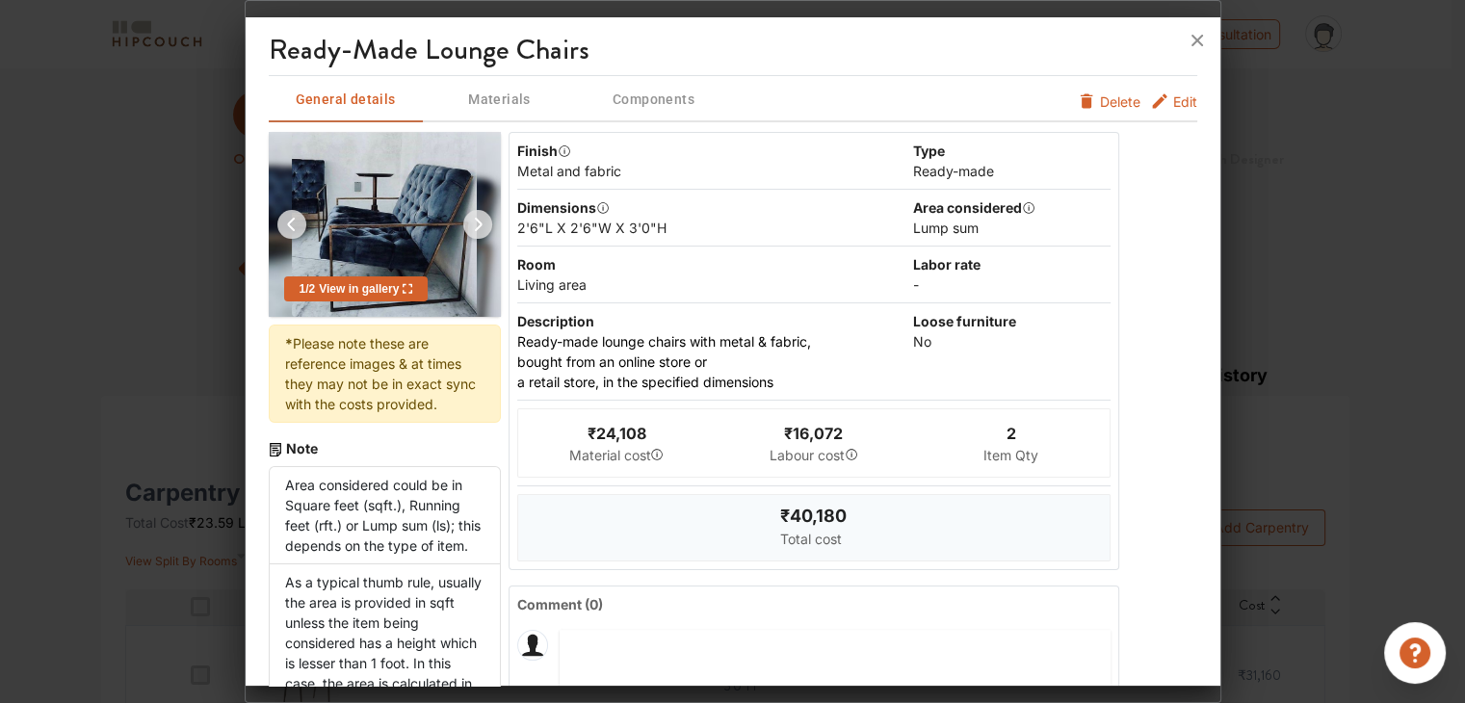
click at [480, 231] on img at bounding box center [478, 224] width 46 height 46
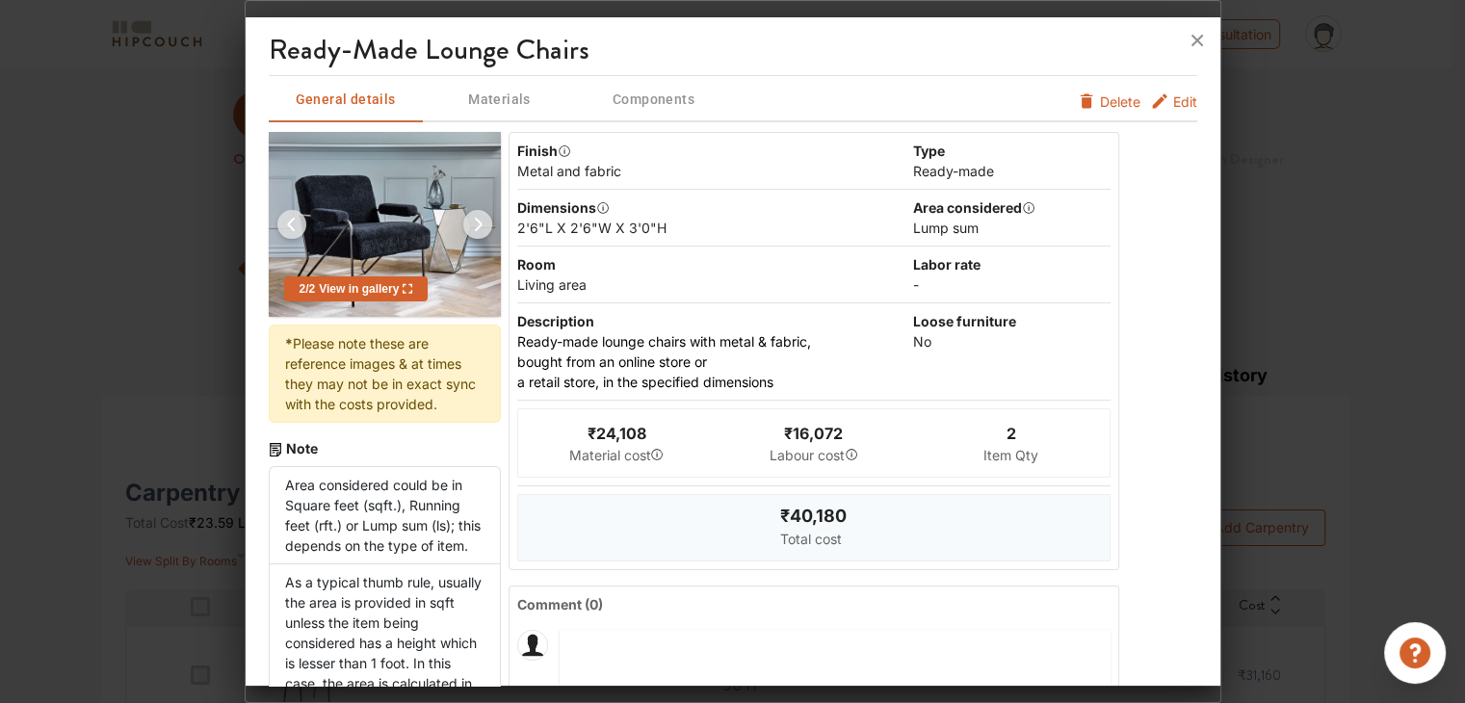
click at [480, 231] on img at bounding box center [478, 224] width 46 height 46
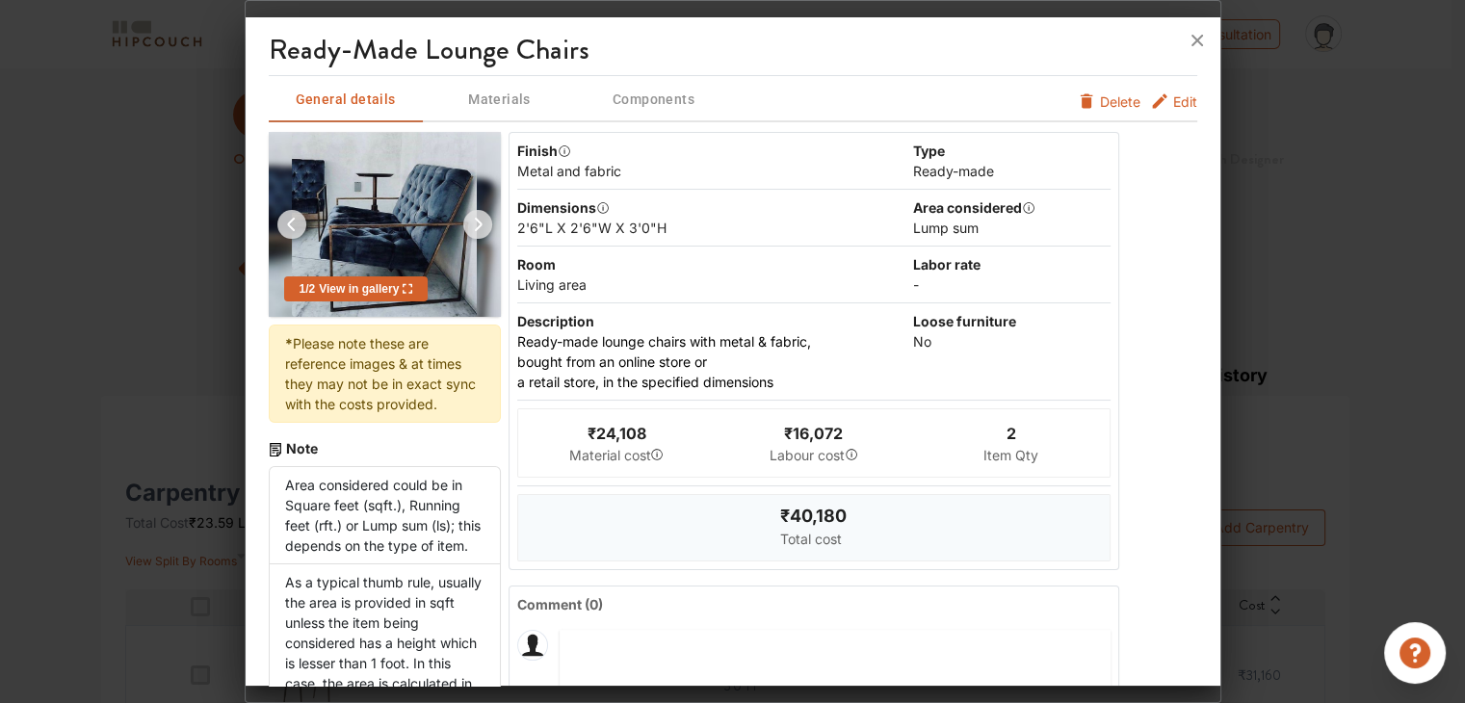
click at [480, 231] on img at bounding box center [478, 224] width 46 height 46
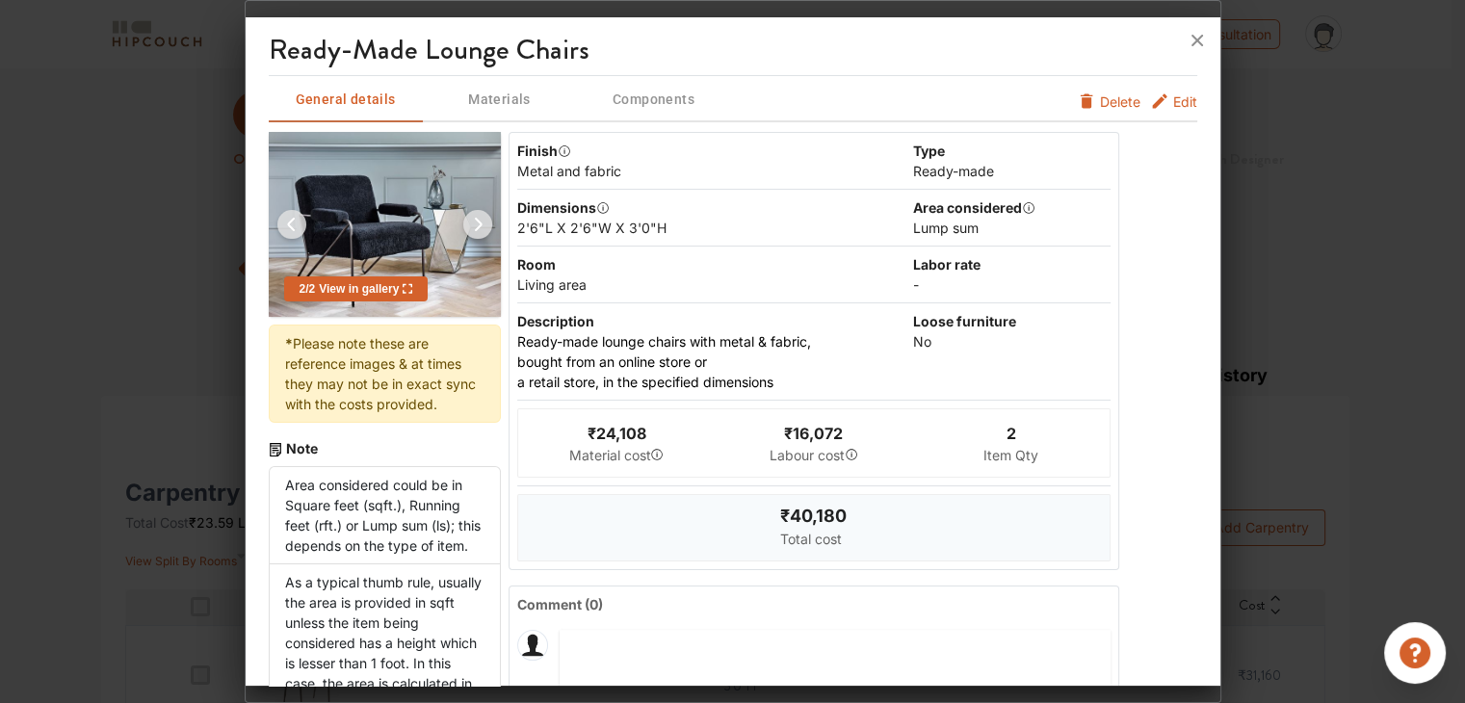
click at [480, 231] on img at bounding box center [478, 224] width 46 height 46
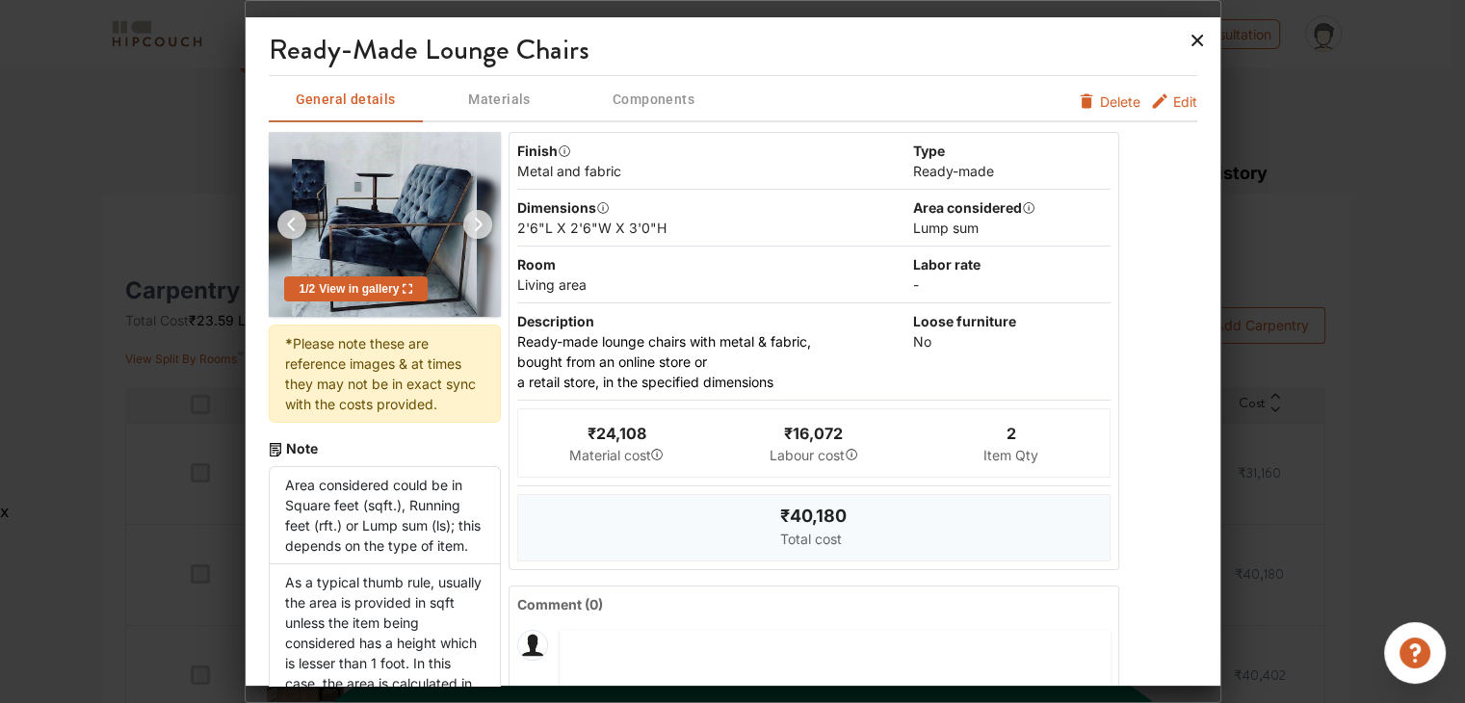
click at [1193, 33] on icon at bounding box center [1197, 40] width 31 height 31
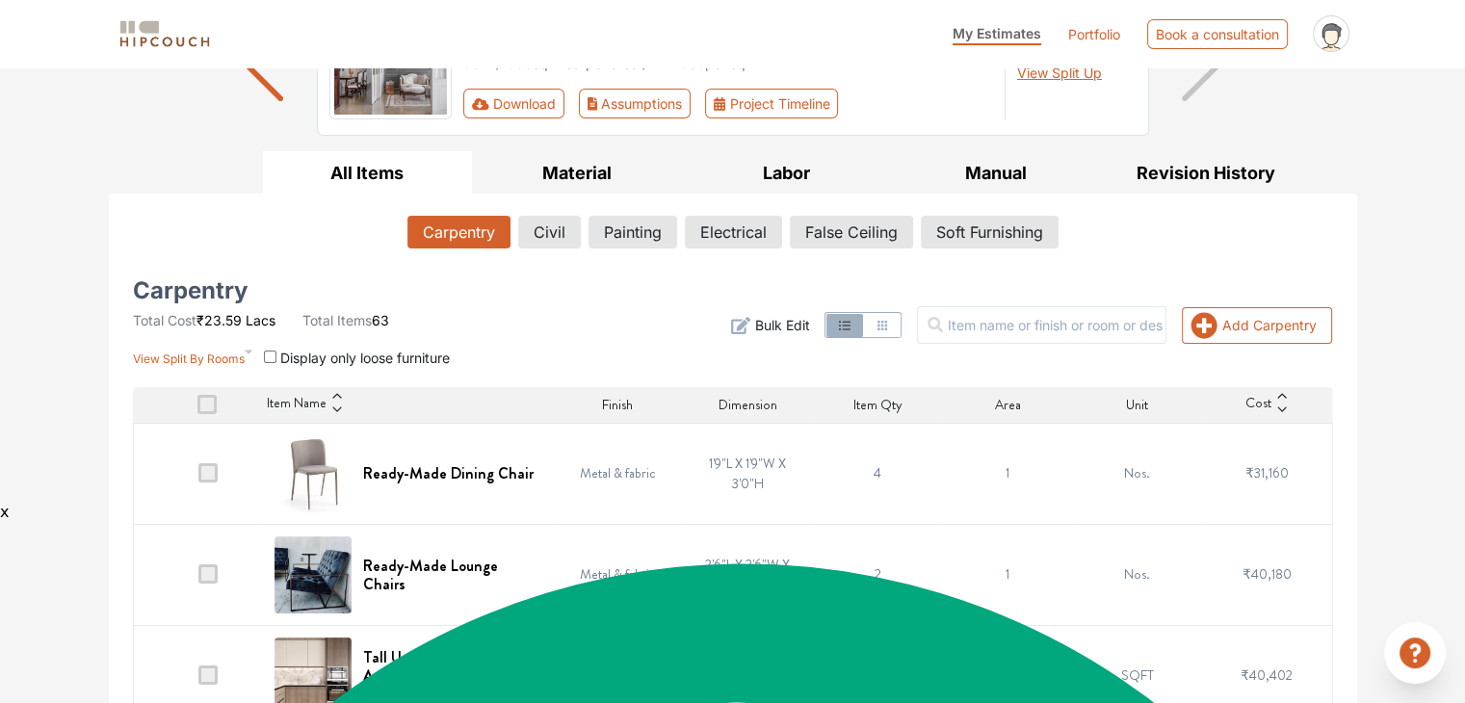
click at [218, 564] on span at bounding box center [207, 573] width 19 height 19
click at [198, 579] on input "checkbox" at bounding box center [198, 579] width 0 height 0
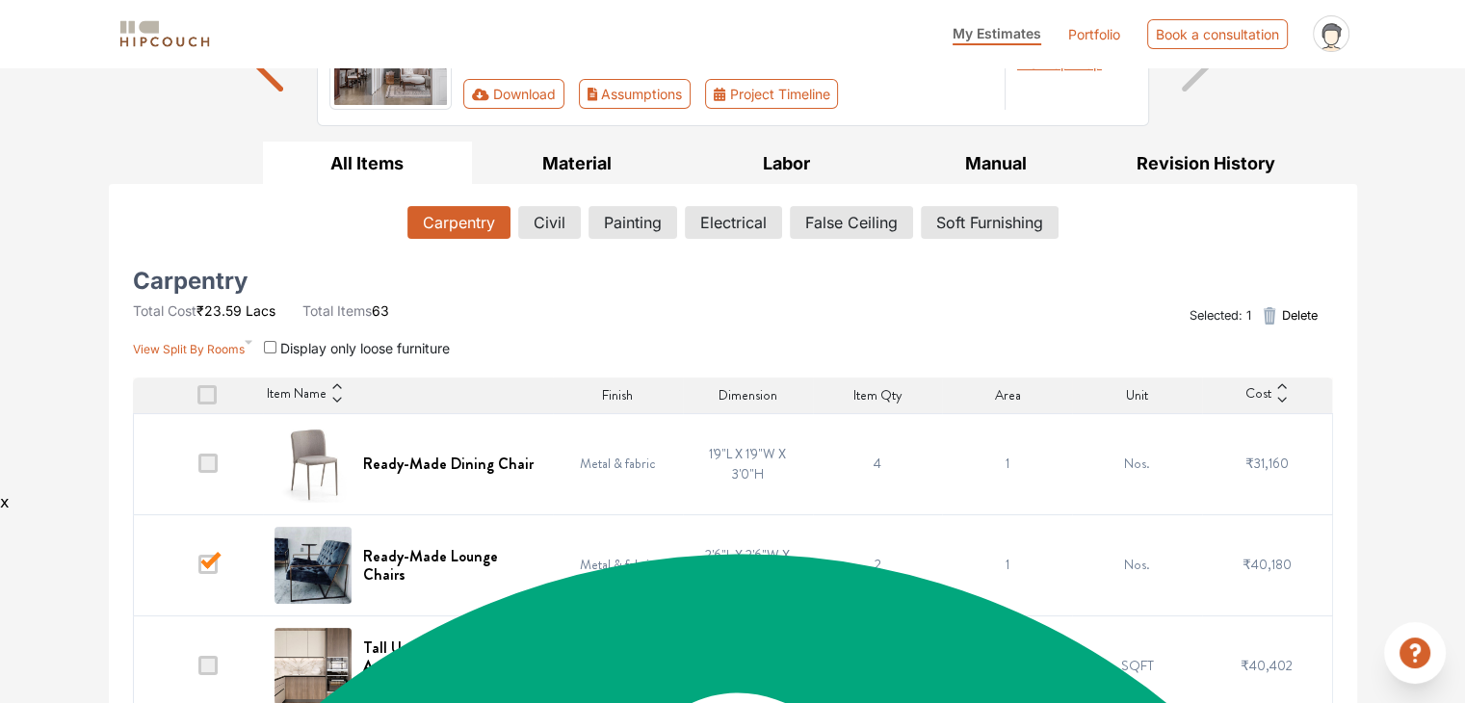
scroll to position [212, 0]
click at [1272, 311] on icon "button" at bounding box center [1270, 315] width 13 height 17
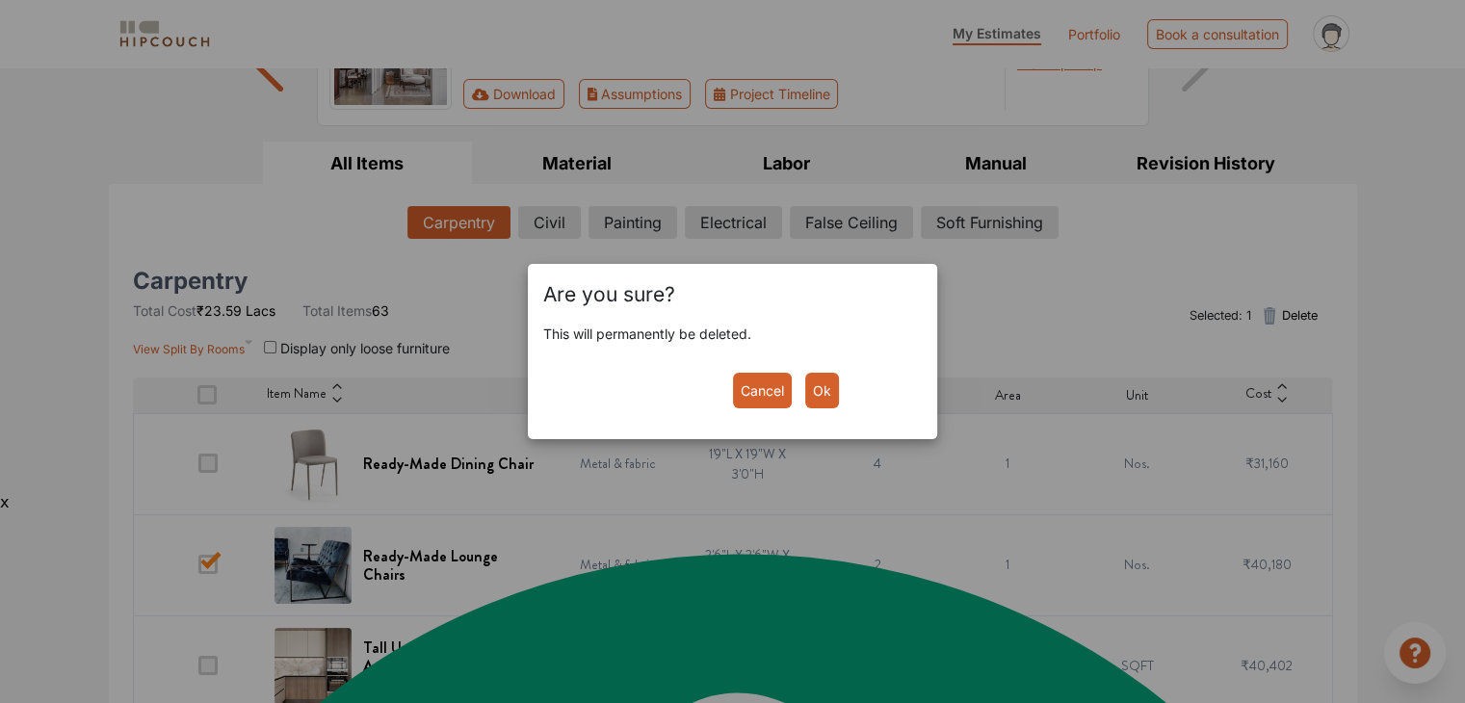
click at [825, 393] on button "Ok" at bounding box center [822, 391] width 34 height 36
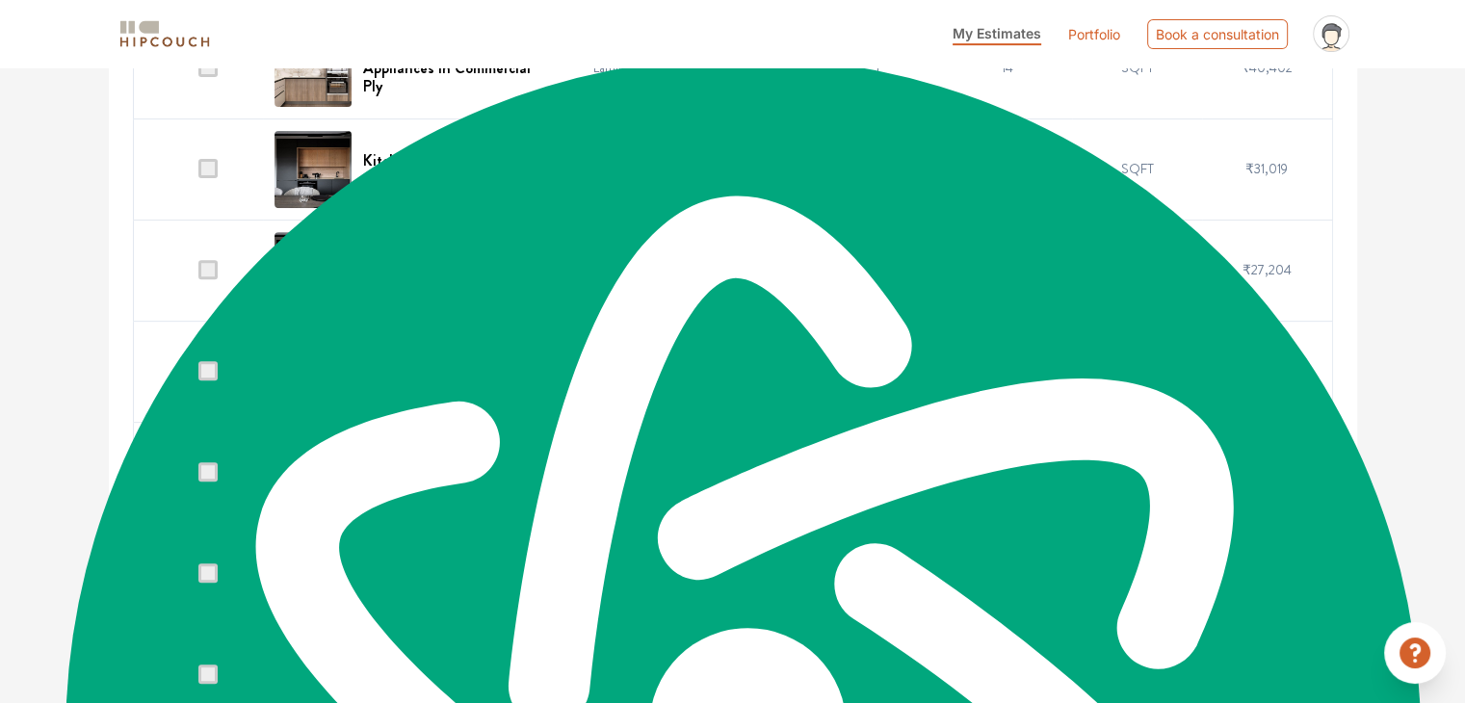
scroll to position [711, 0]
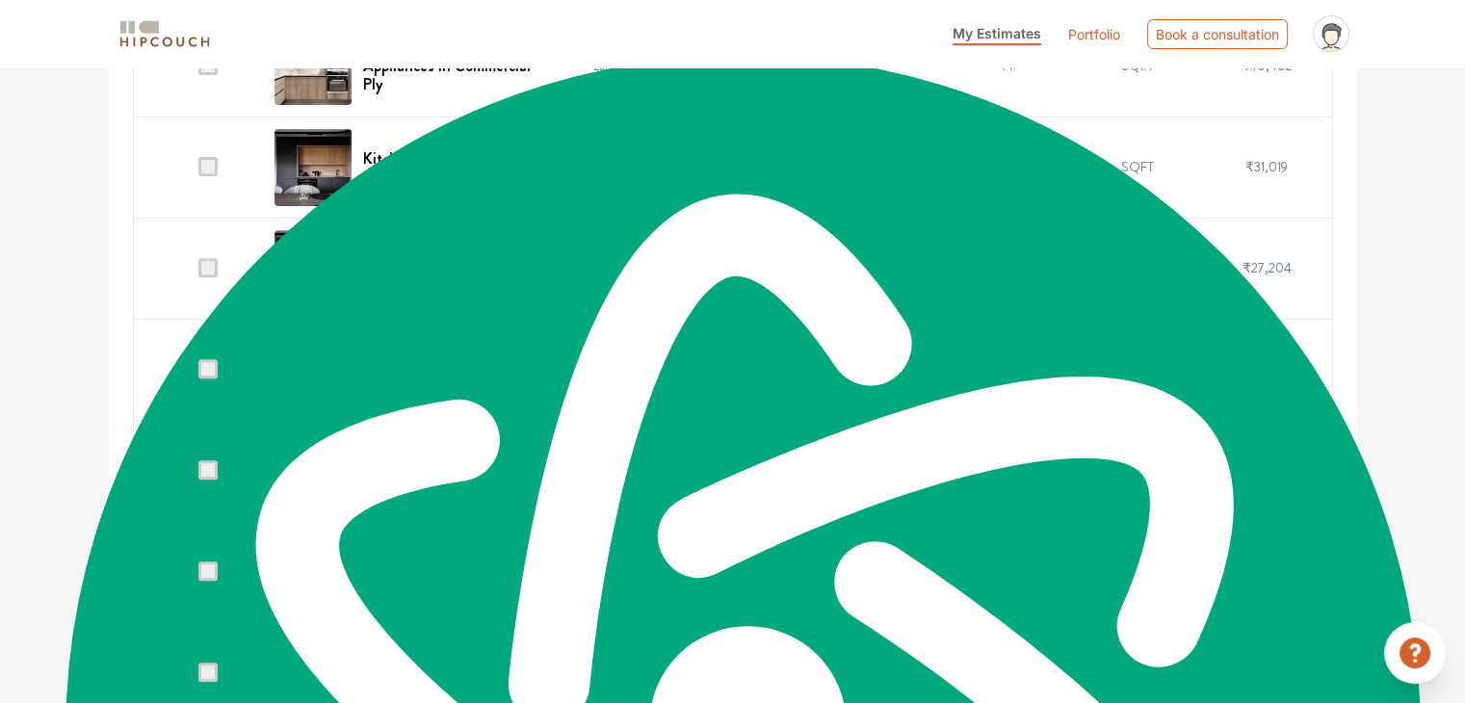
click at [208, 469] on span at bounding box center [207, 469] width 19 height 19
click at [198, 475] on input "checkbox" at bounding box center [198, 475] width 0 height 0
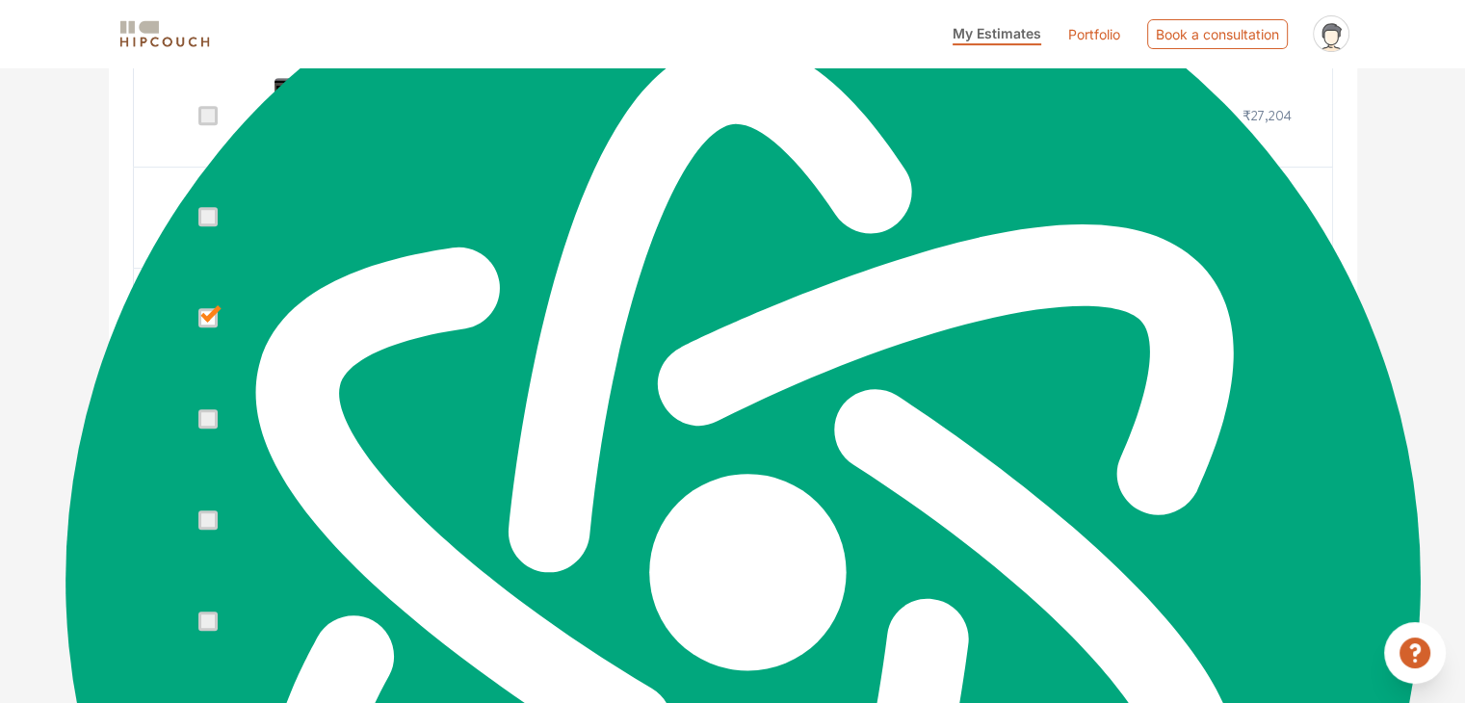
scroll to position [865, 0]
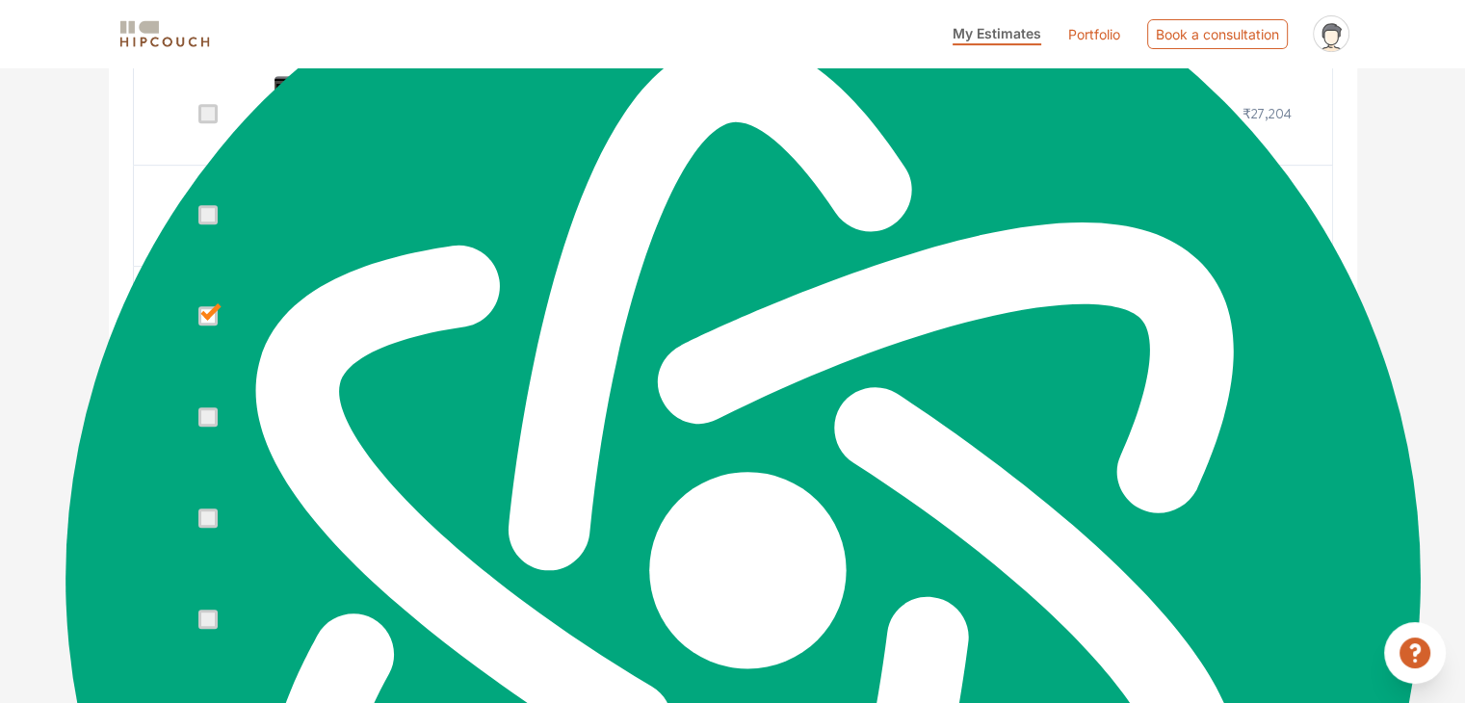
click at [200, 511] on span at bounding box center [207, 517] width 19 height 19
click at [198, 523] on input "checkbox" at bounding box center [198, 523] width 0 height 0
click at [211, 611] on span at bounding box center [207, 619] width 19 height 19
click at [198, 624] on input "checkbox" at bounding box center [198, 624] width 0 height 0
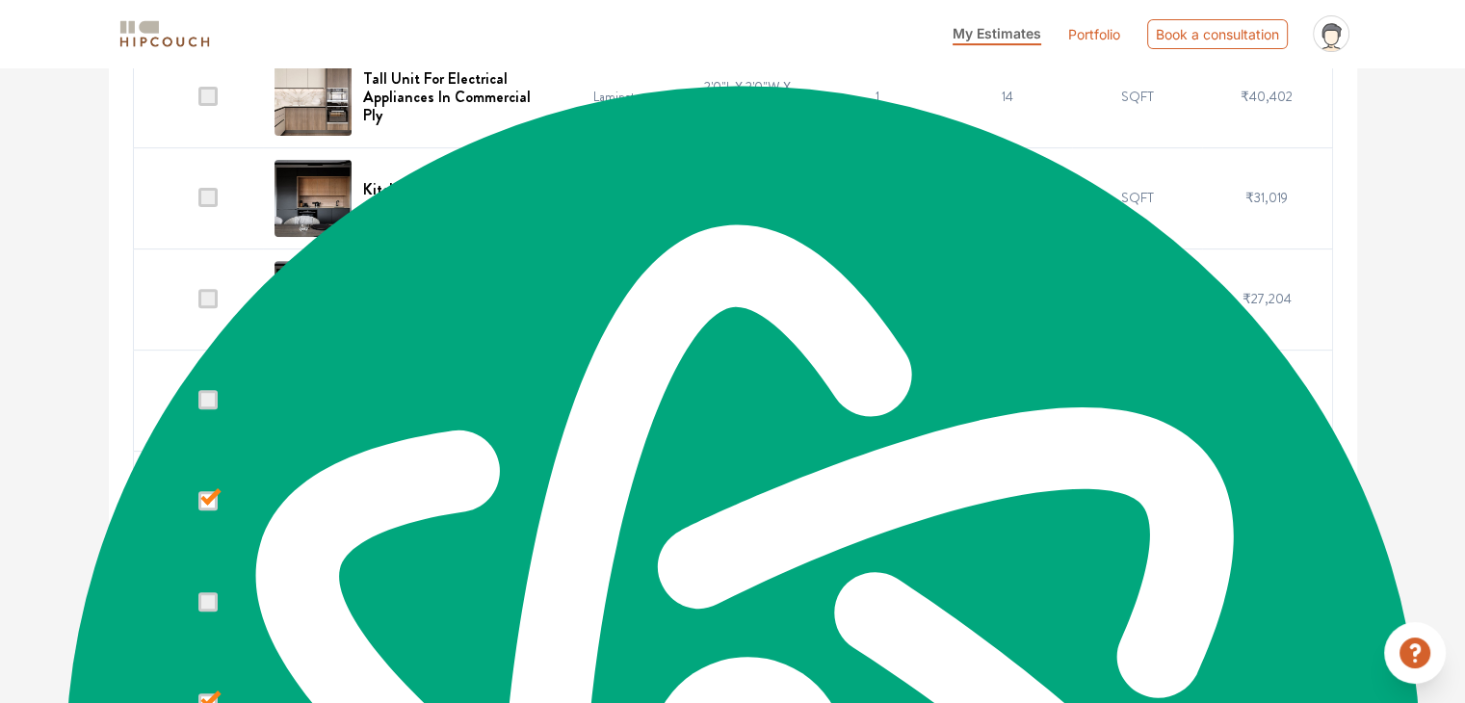
scroll to position [834, 0]
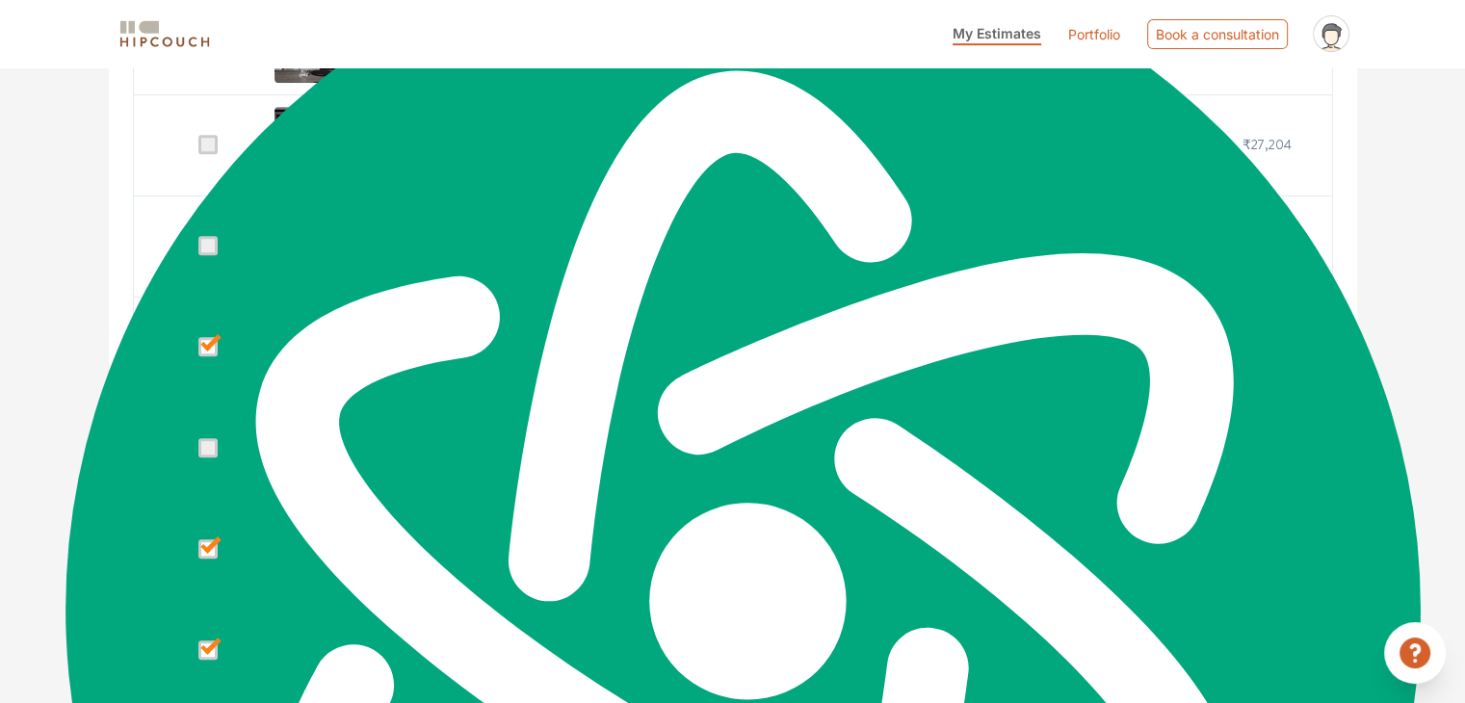
click at [204, 441] on span at bounding box center [207, 447] width 19 height 19
click at [198, 453] on input "checkbox" at bounding box center [198, 453] width 0 height 0
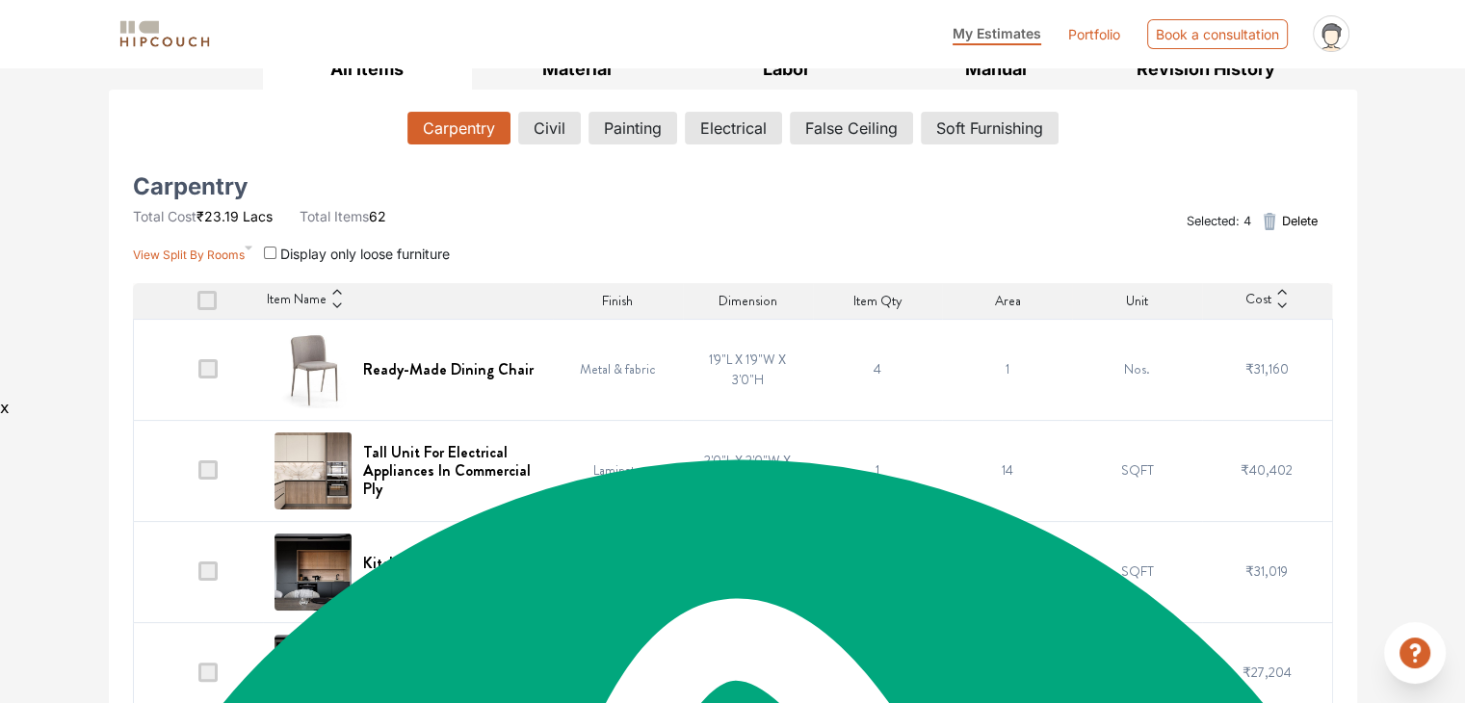
scroll to position [0, 0]
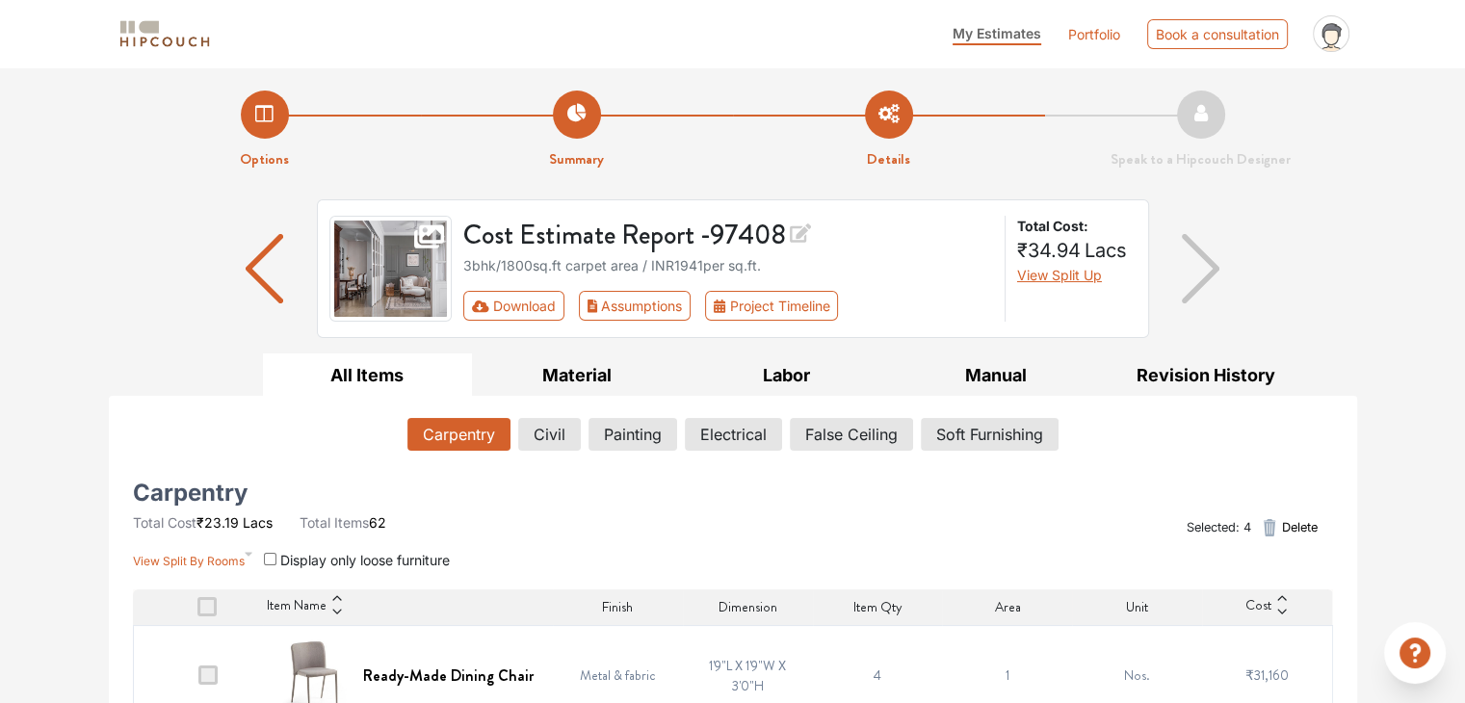
click at [1296, 529] on span "Delete" at bounding box center [1299, 527] width 36 height 18
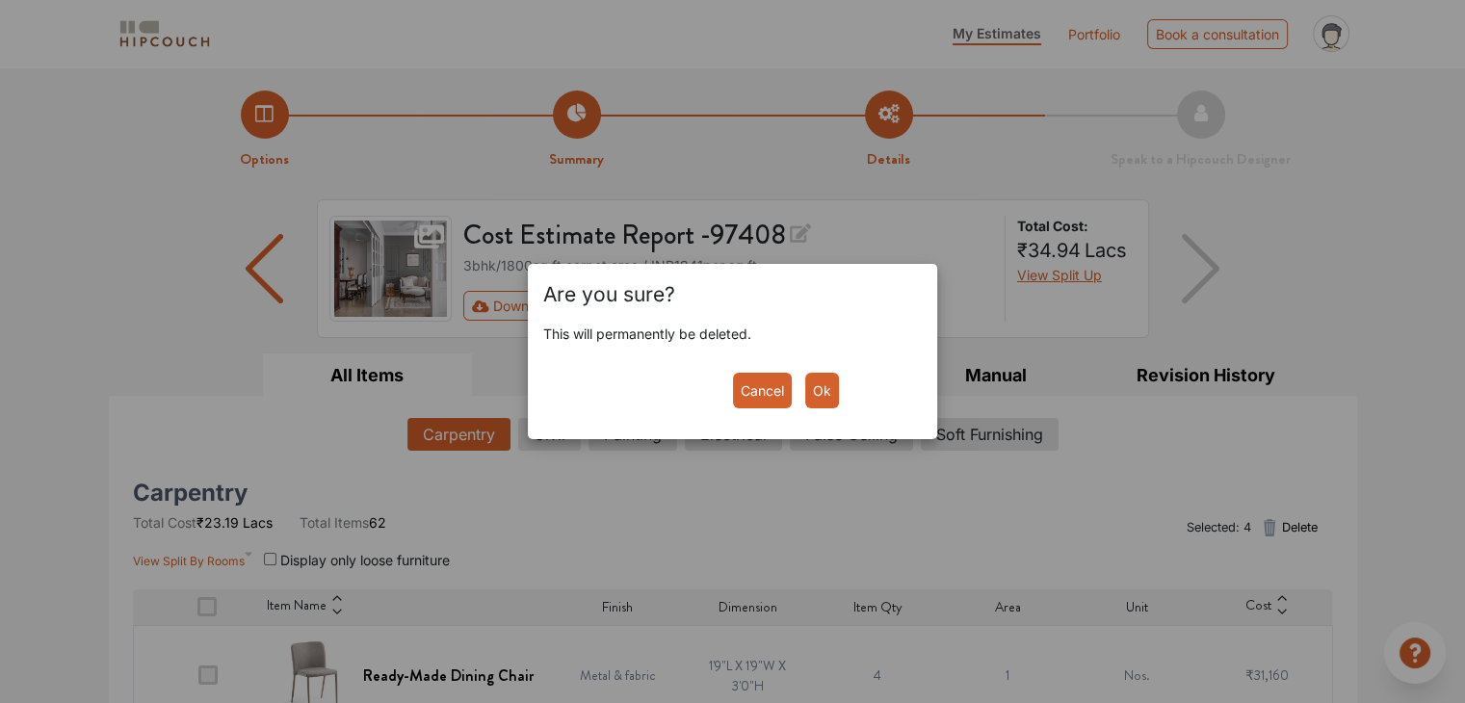
click at [825, 398] on button "Ok" at bounding box center [822, 391] width 34 height 36
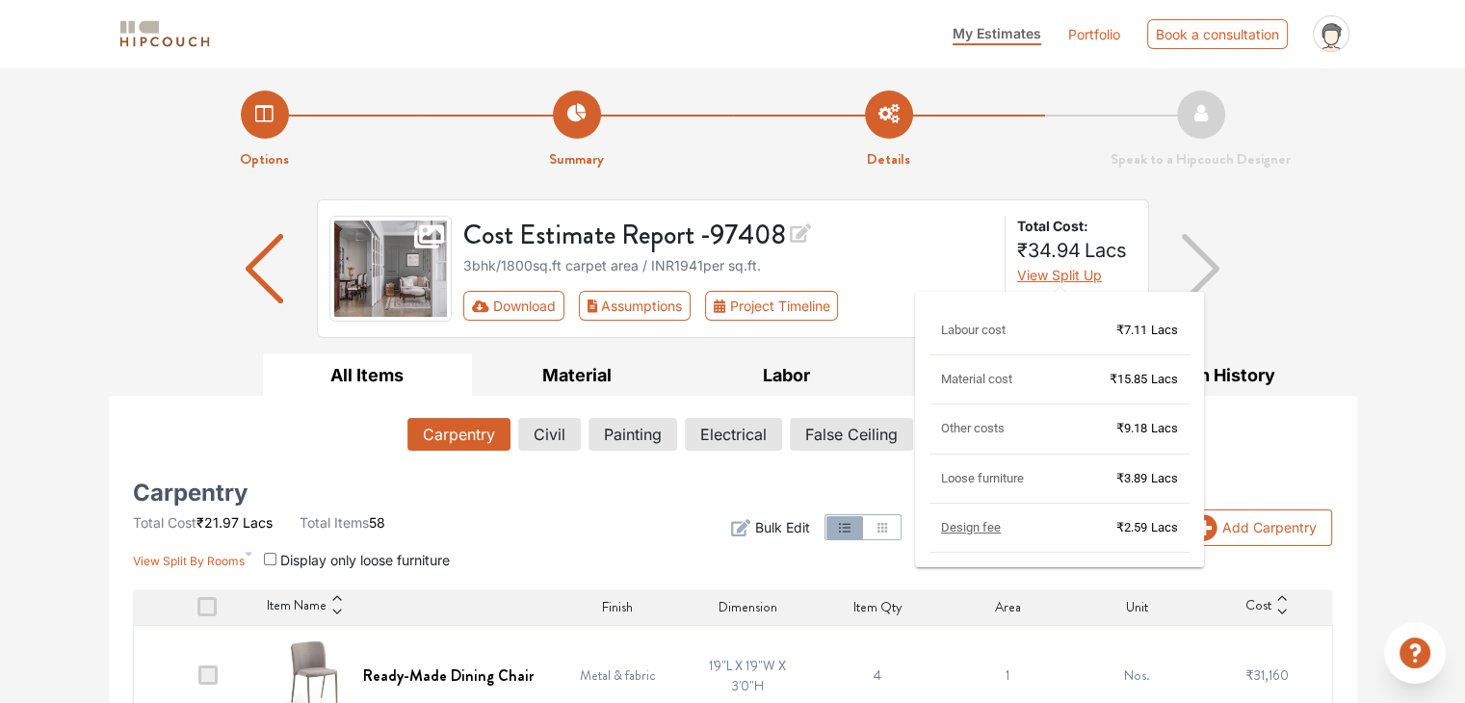
click at [1066, 277] on span "View Split Up" at bounding box center [1059, 275] width 85 height 16
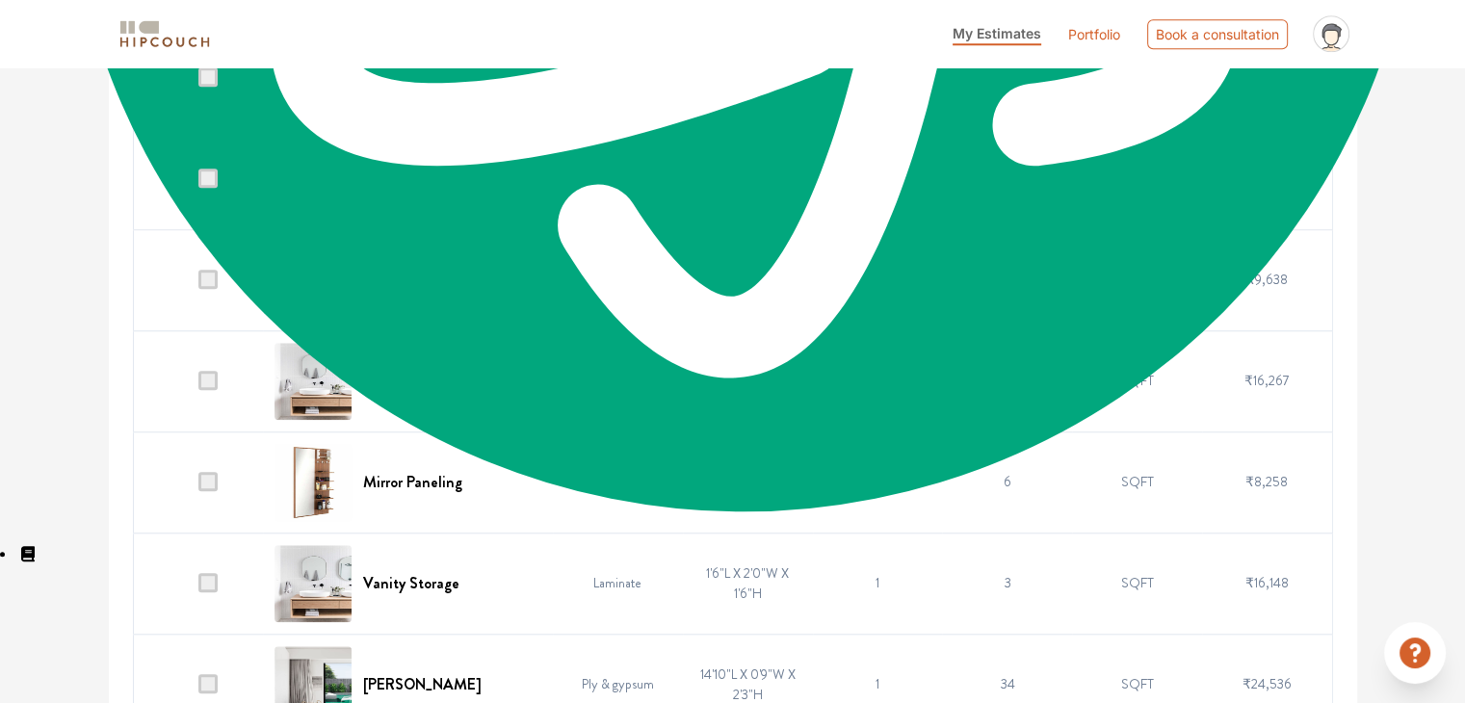
scroll to position [1612, 0]
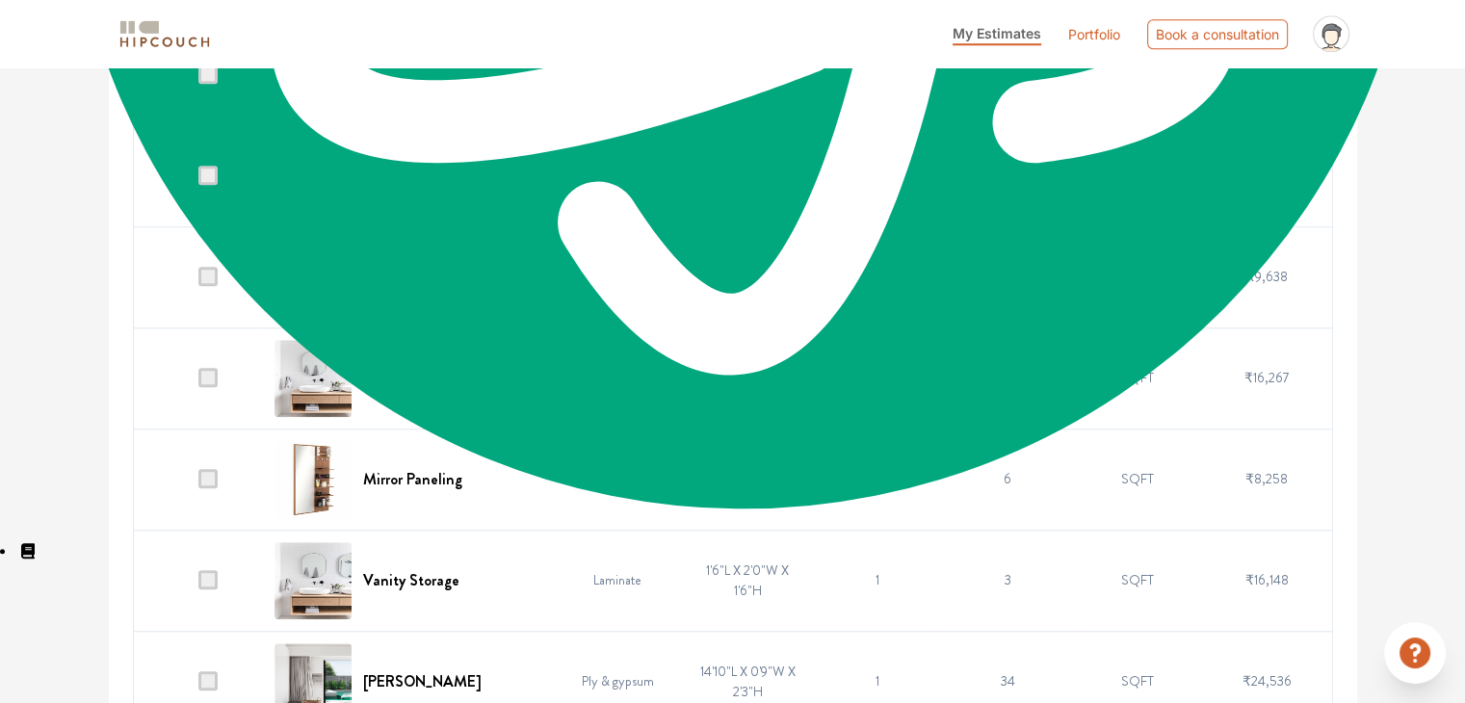
click at [317, 473] on img at bounding box center [312, 479] width 77 height 77
click at [433, 470] on h6 "Mirror Paneling" at bounding box center [412, 479] width 99 height 18
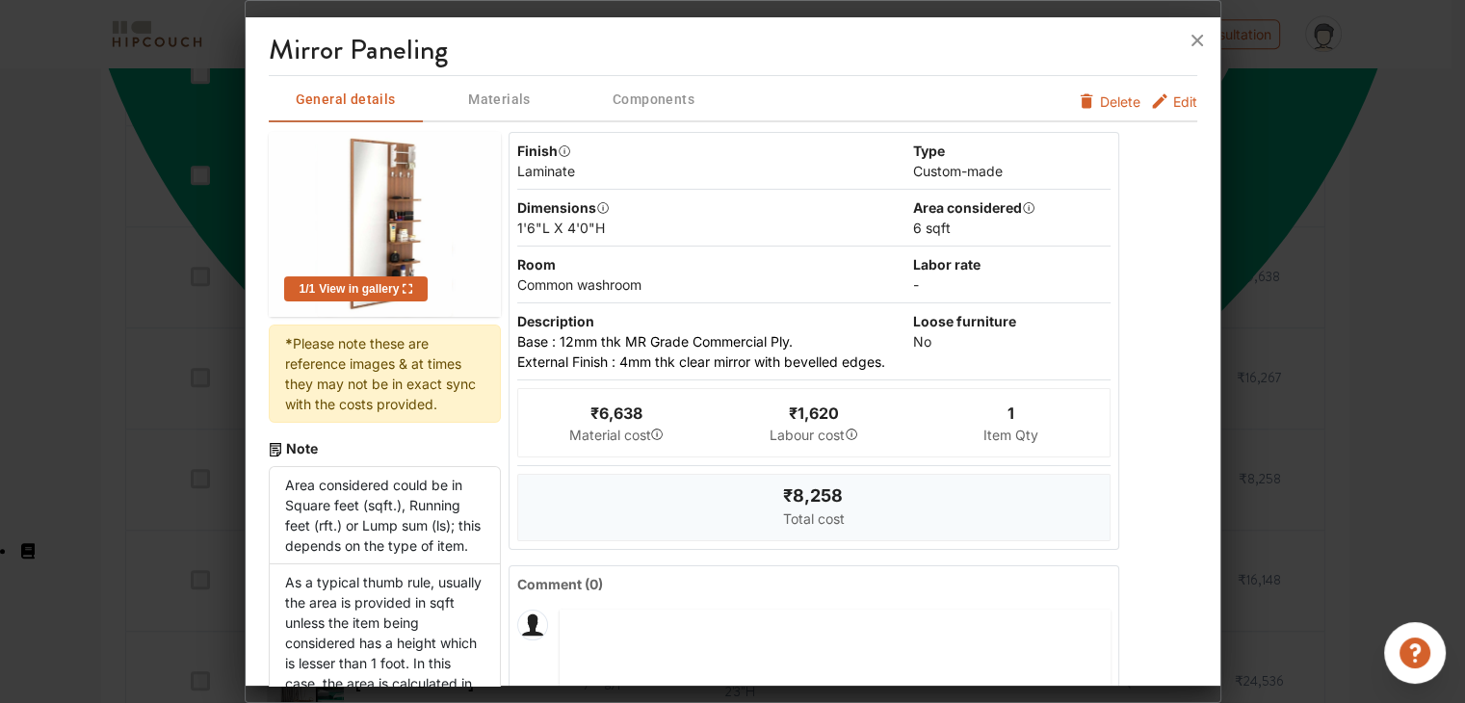
click at [399, 239] on img at bounding box center [384, 224] width 135 height 185
click at [405, 289] on icon at bounding box center [408, 289] width 11 height 12
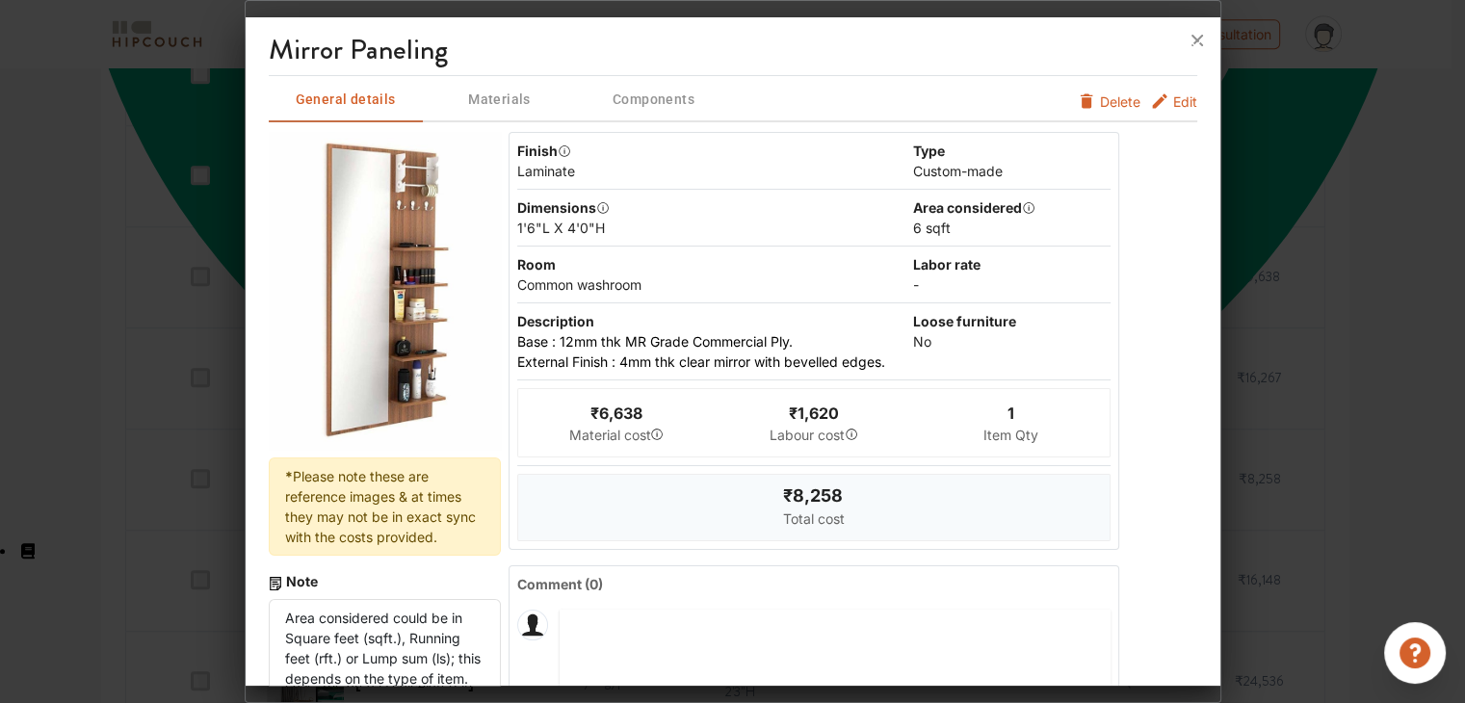
scroll to position [0, 0]
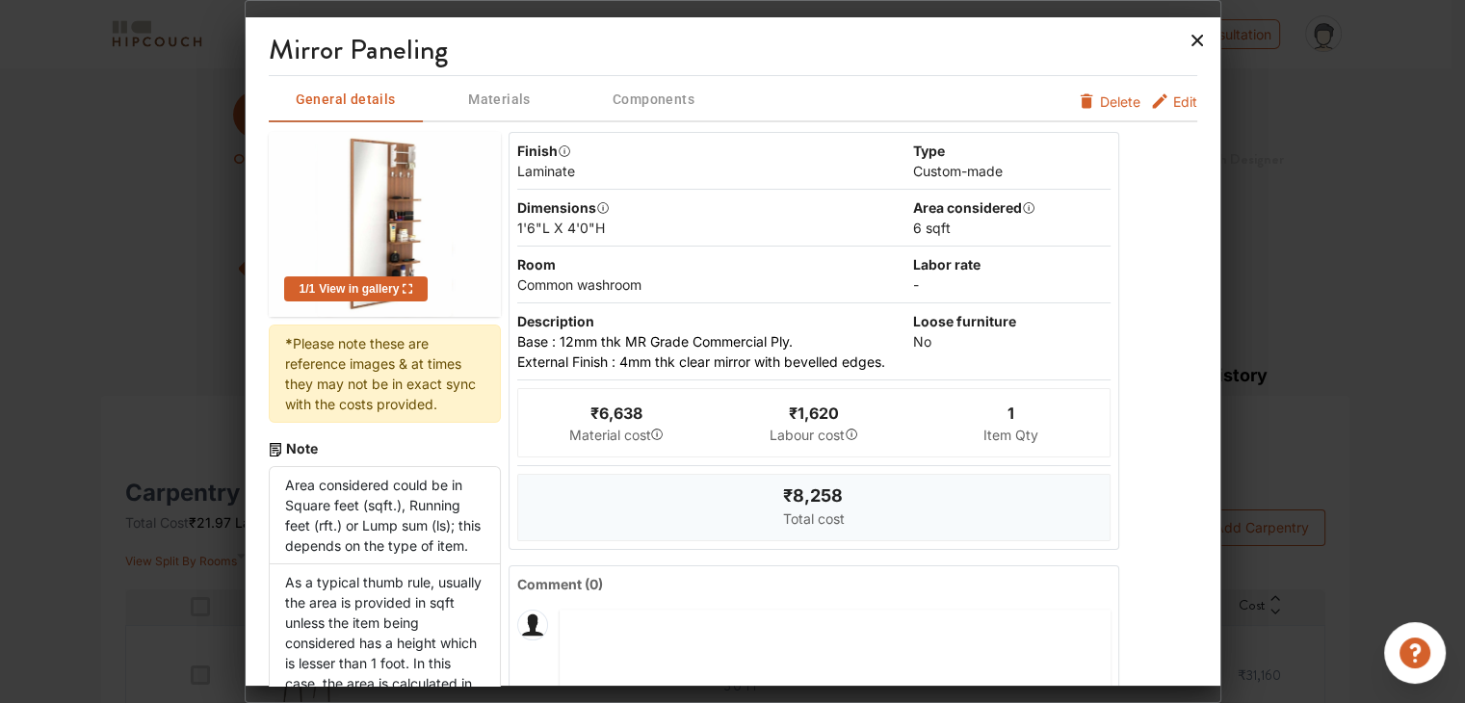
click at [1198, 39] on icon at bounding box center [1197, 41] width 12 height 12
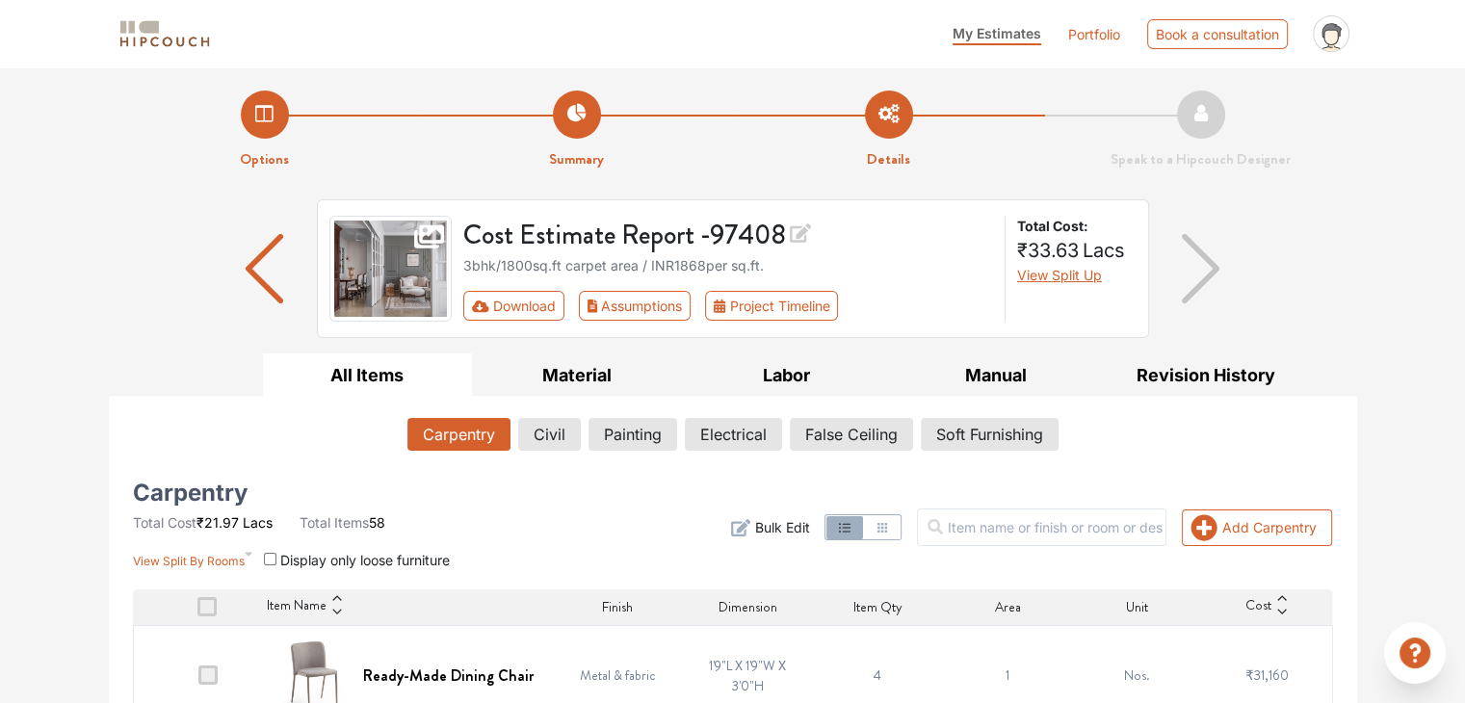
click at [183, 37] on img at bounding box center [165, 34] width 96 height 34
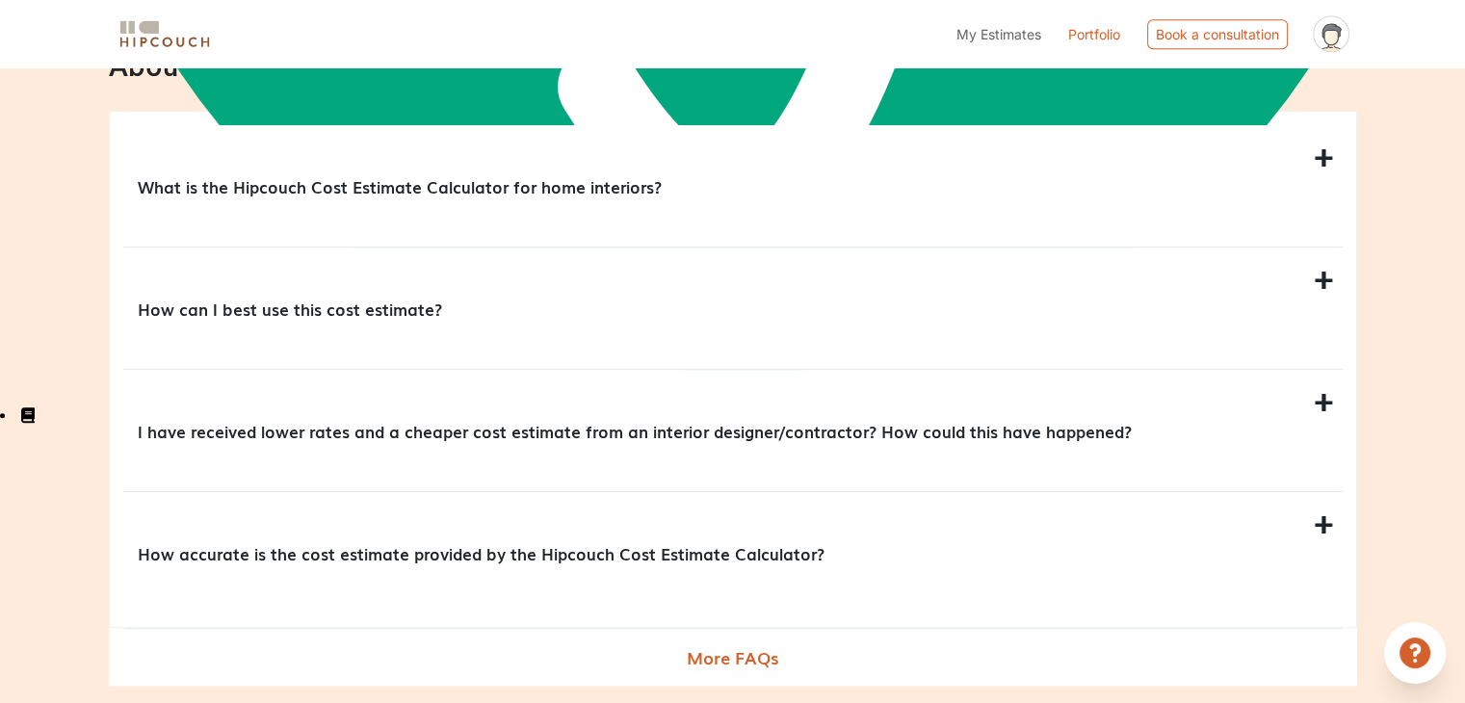
scroll to position [2315, 0]
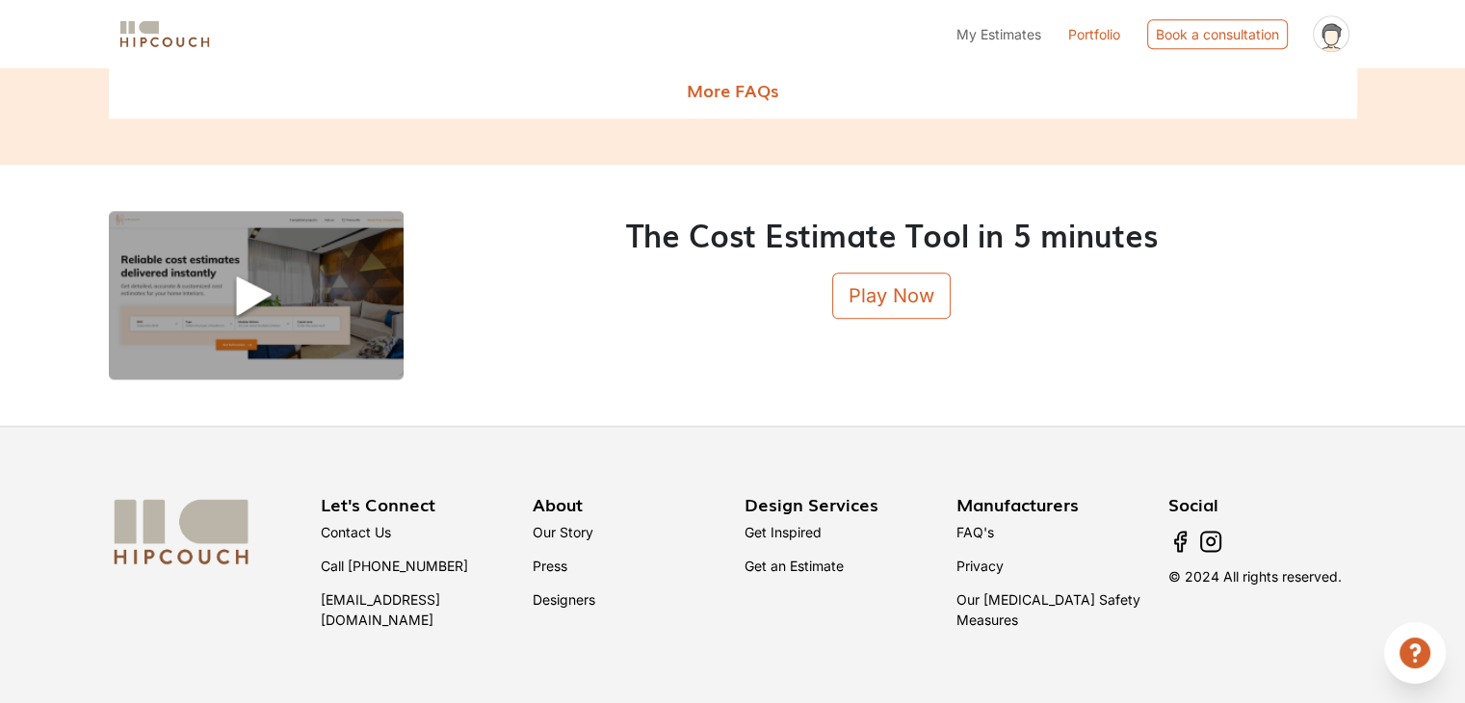
click at [550, 525] on link "Our Story" at bounding box center [563, 532] width 61 height 16
